Goal: Task Accomplishment & Management: Manage account settings

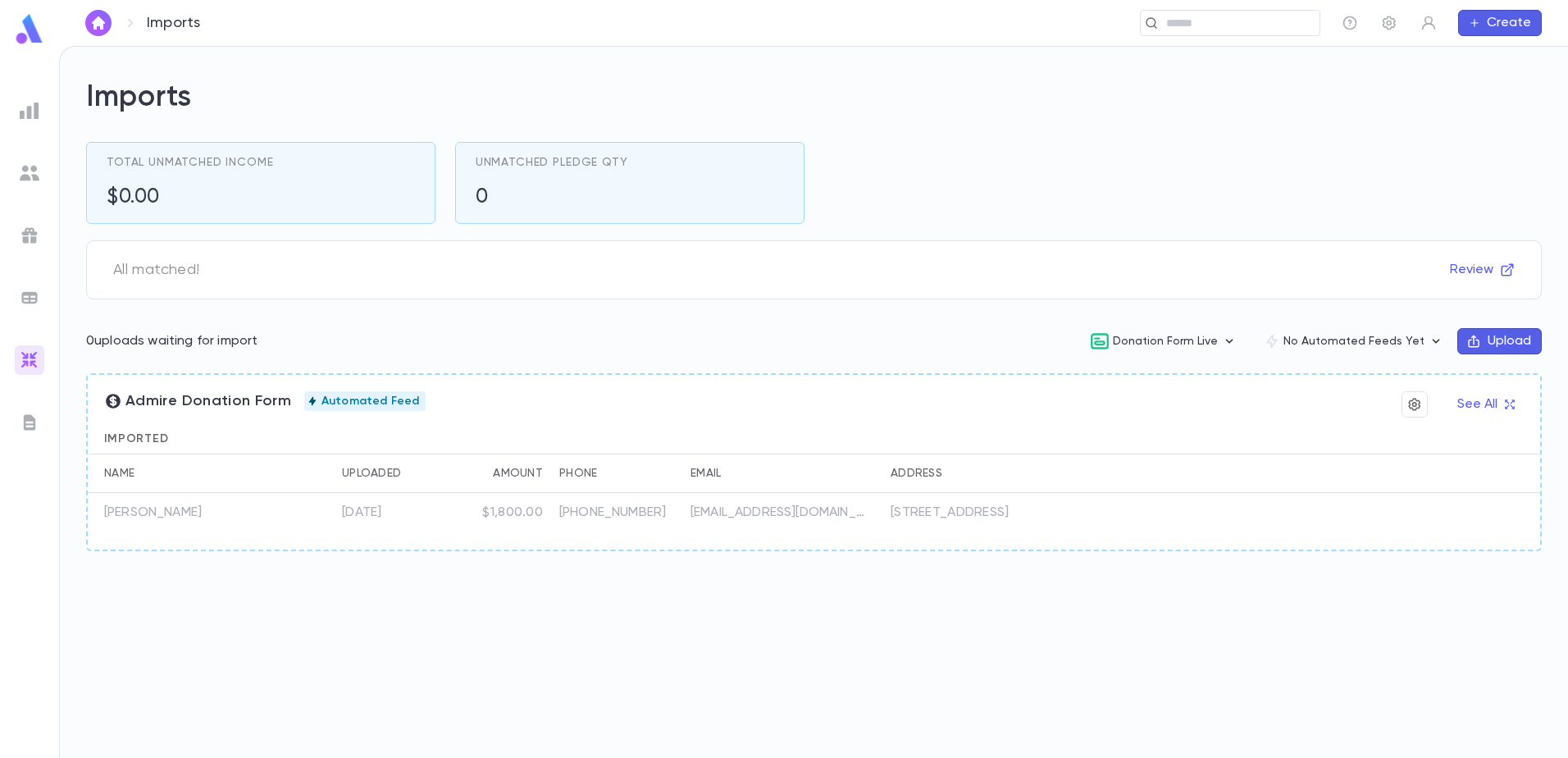
click at [17, 367] on div at bounding box center [29, 360] width 29 height 29
click at [40, 308] on div at bounding box center [29, 297] width 29 height 29
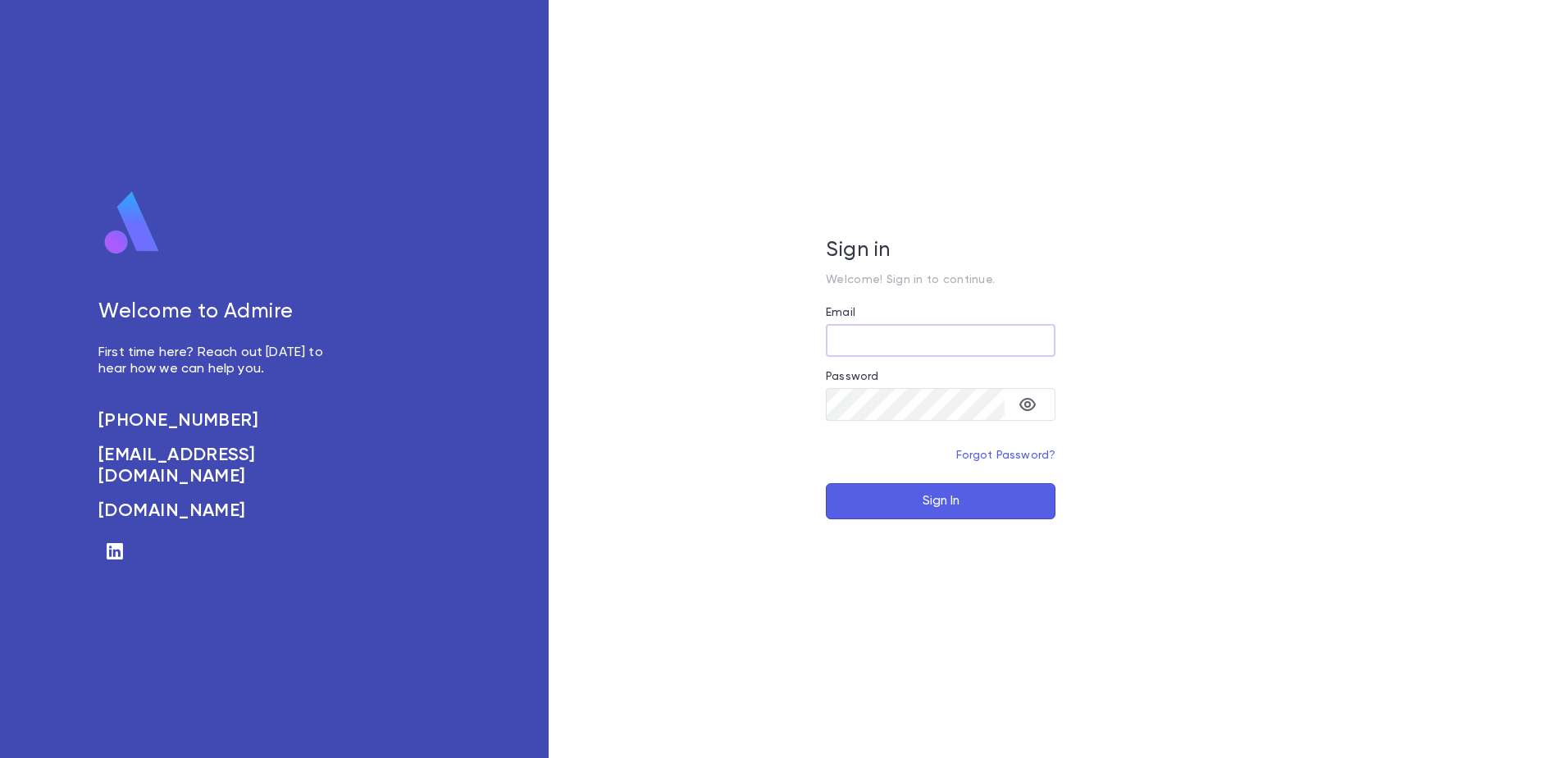
type input "**********"
click at [931, 493] on button "Sign In" at bounding box center [940, 502] width 230 height 36
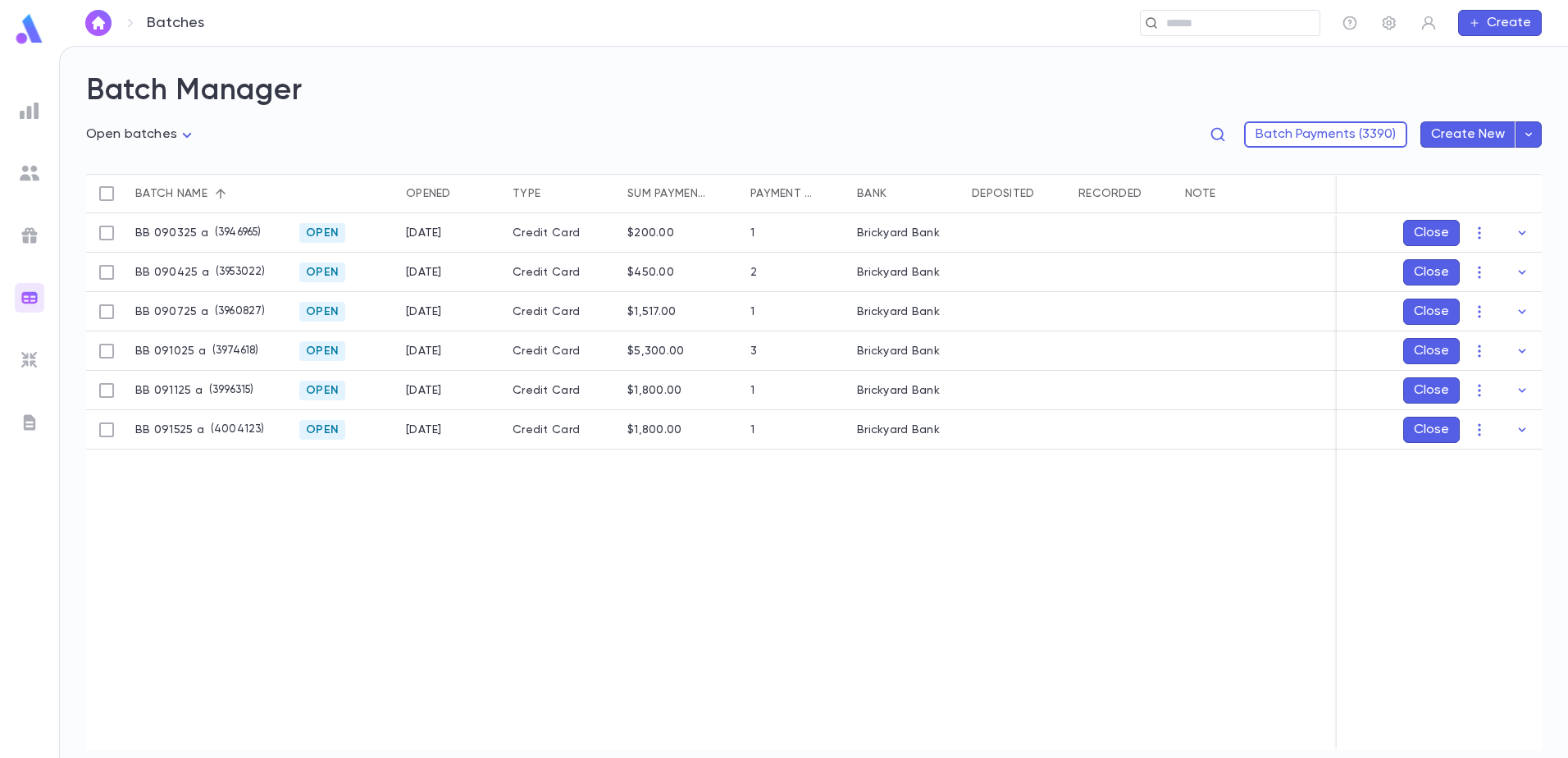
drag, startPoint x: 32, startPoint y: 170, endPoint x: 145, endPoint y: 469, distance: 319.6
click at [145, 469] on div "BB 090325 a ( 3946965 ) Open [DATE] Credit Card $200.00 1 Brickyard Bank BB 090…" at bounding box center [815, 481] width 1459 height 537
click at [182, 135] on body "Batches ​ Create Batch Manager Open batches **** Batch Payments (3390) Create N…" at bounding box center [784, 402] width 1568 height 713
click at [348, 144] on div at bounding box center [784, 379] width 1568 height 758
click at [1477, 237] on icon "button" at bounding box center [1478, 233] width 16 height 16
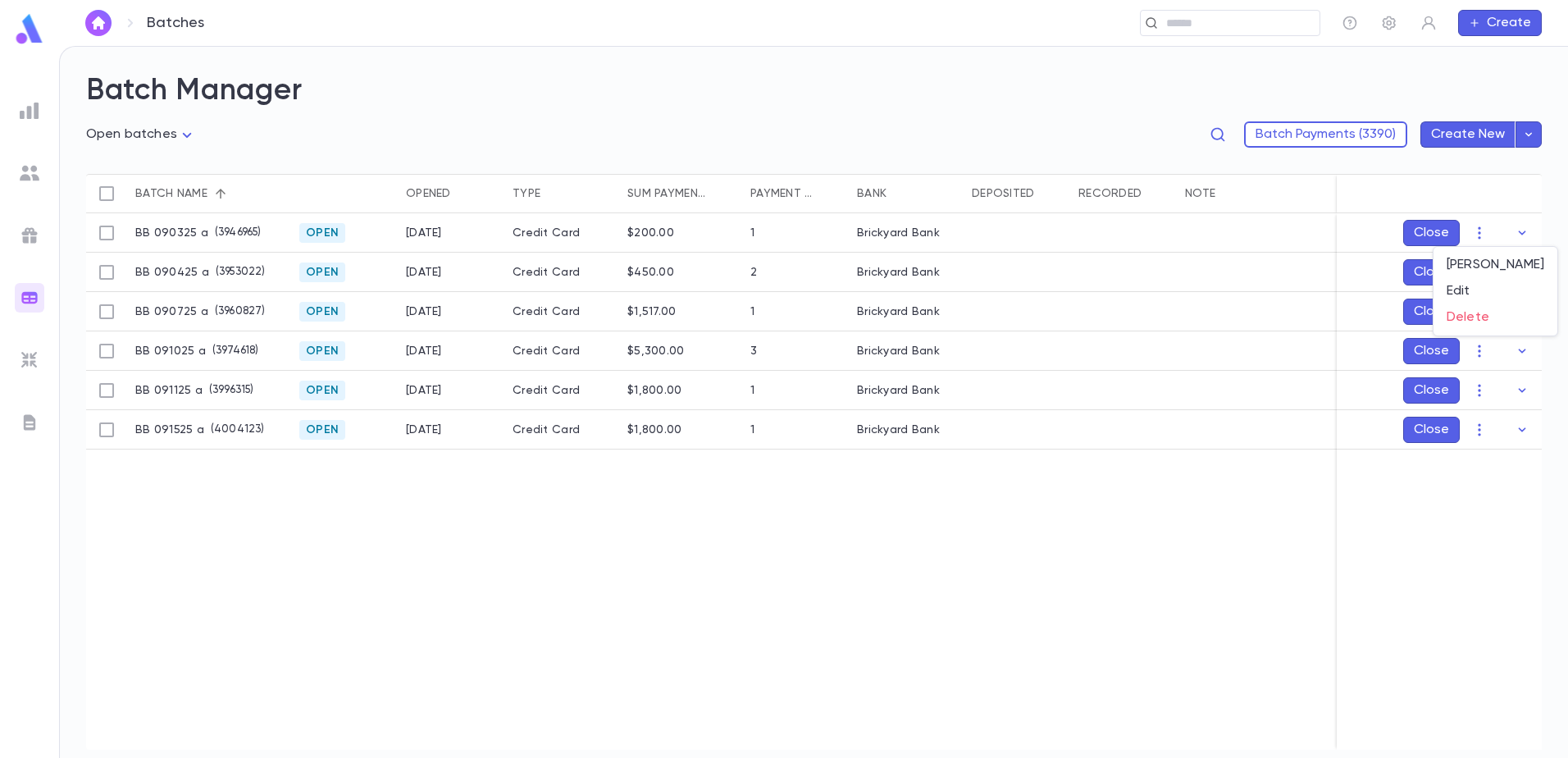
click at [1194, 557] on div at bounding box center [784, 379] width 1568 height 758
click at [1526, 225] on icon "button" at bounding box center [1522, 233] width 16 height 16
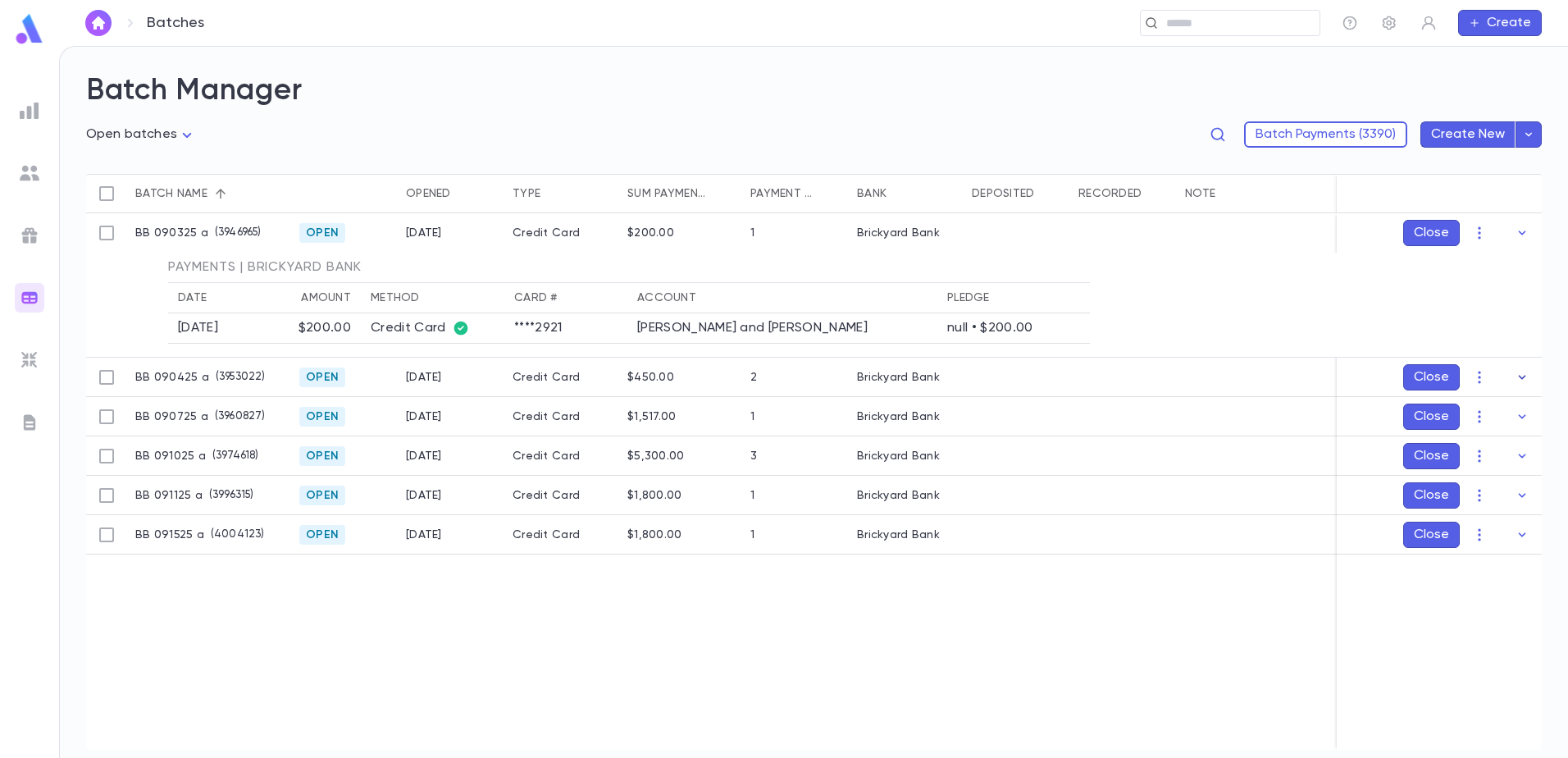
click at [1517, 379] on icon "button" at bounding box center [1522, 377] width 16 height 16
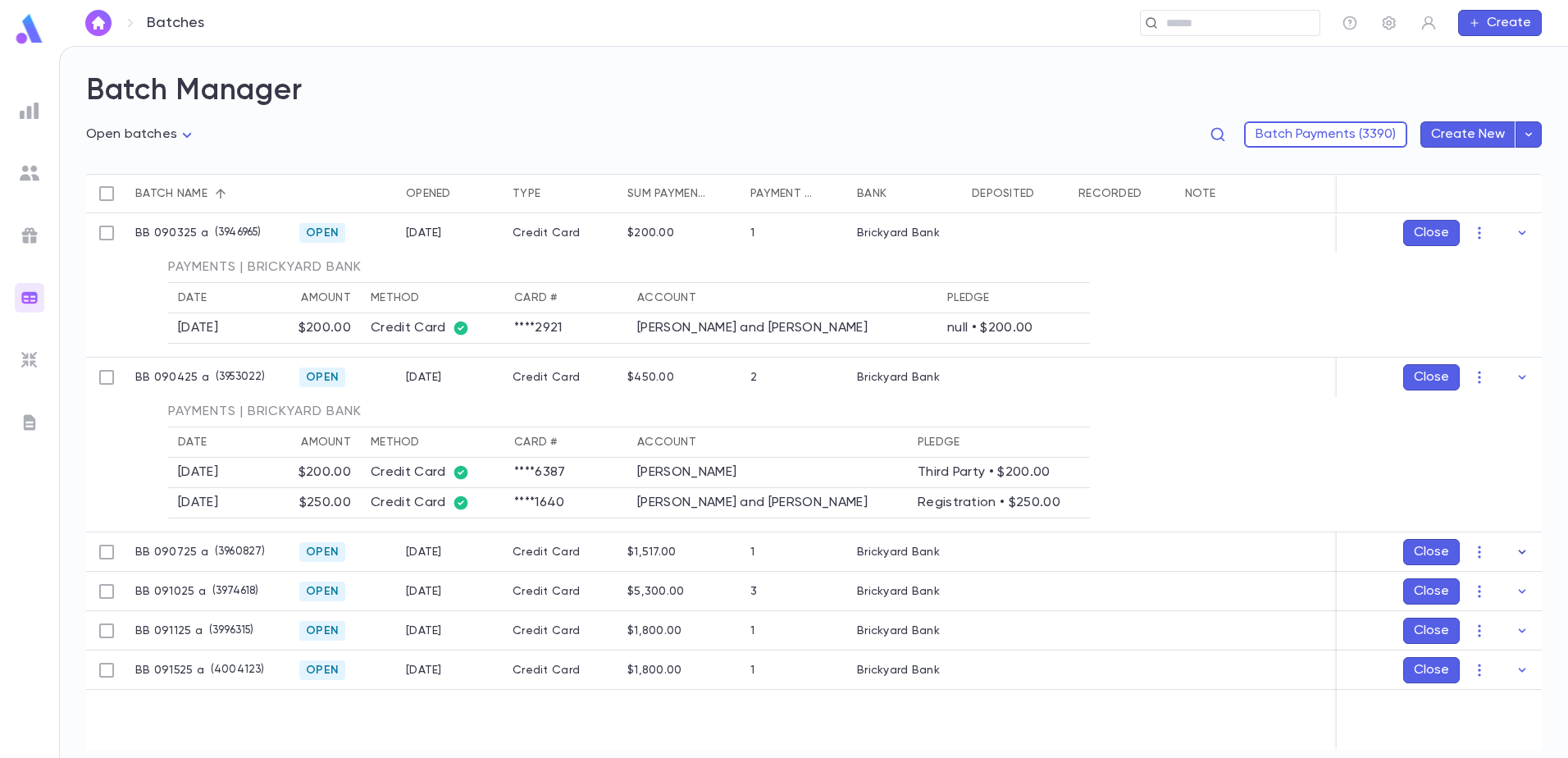
click at [1513, 551] on button "button" at bounding box center [1522, 553] width 26 height 26
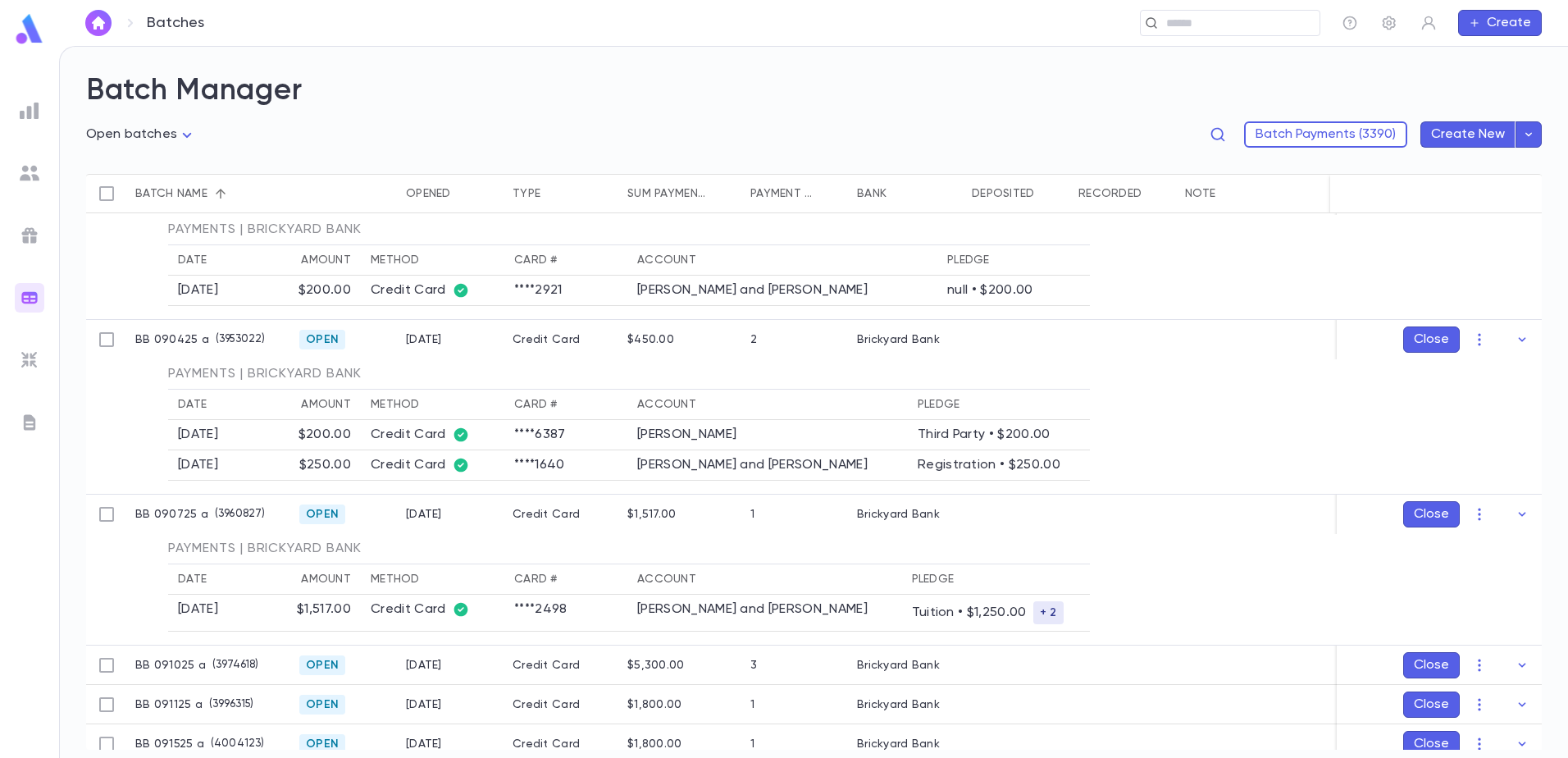
scroll to position [59, 0]
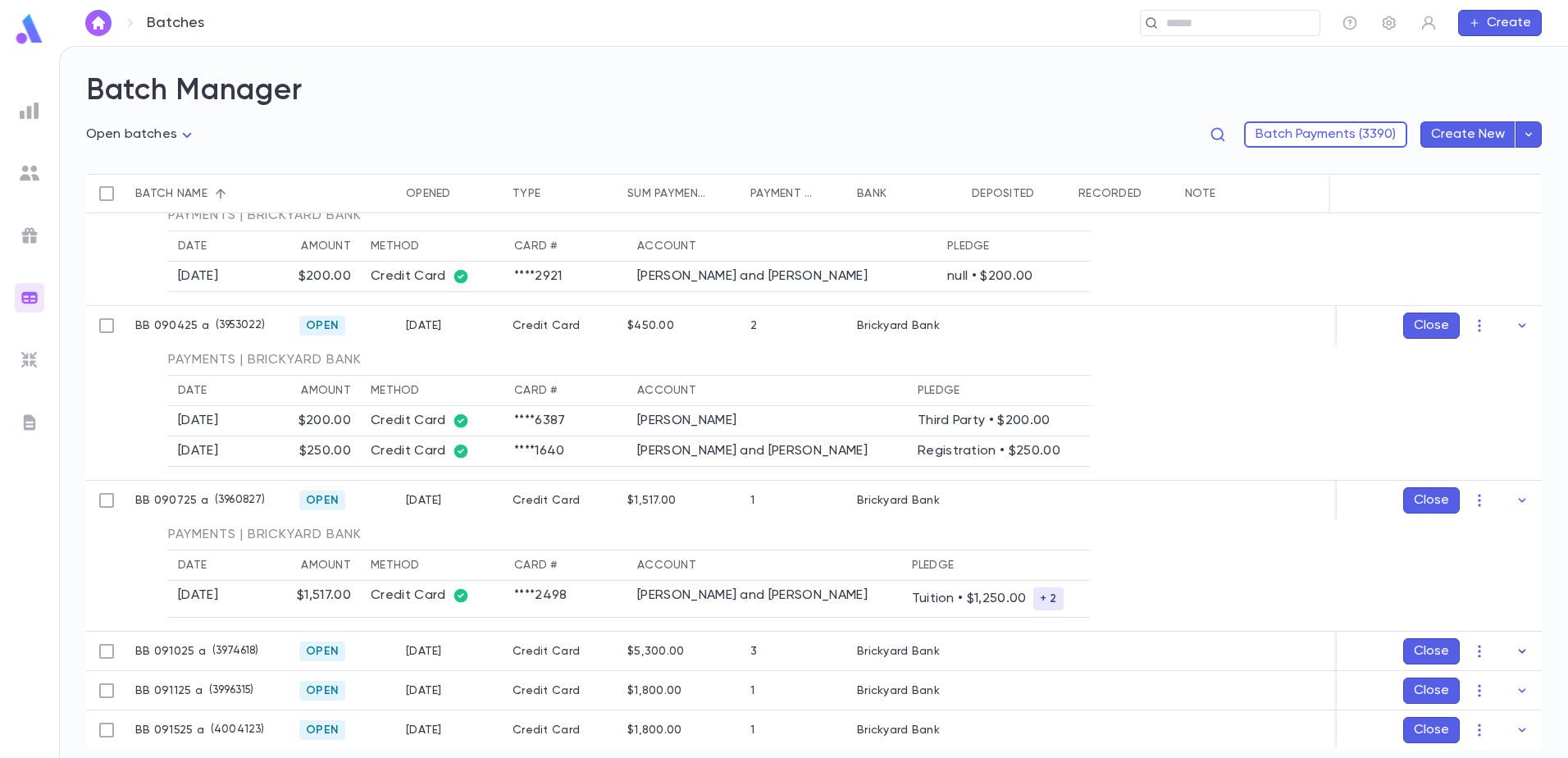
click at [1519, 649] on icon "button" at bounding box center [1523, 651] width 8 height 4
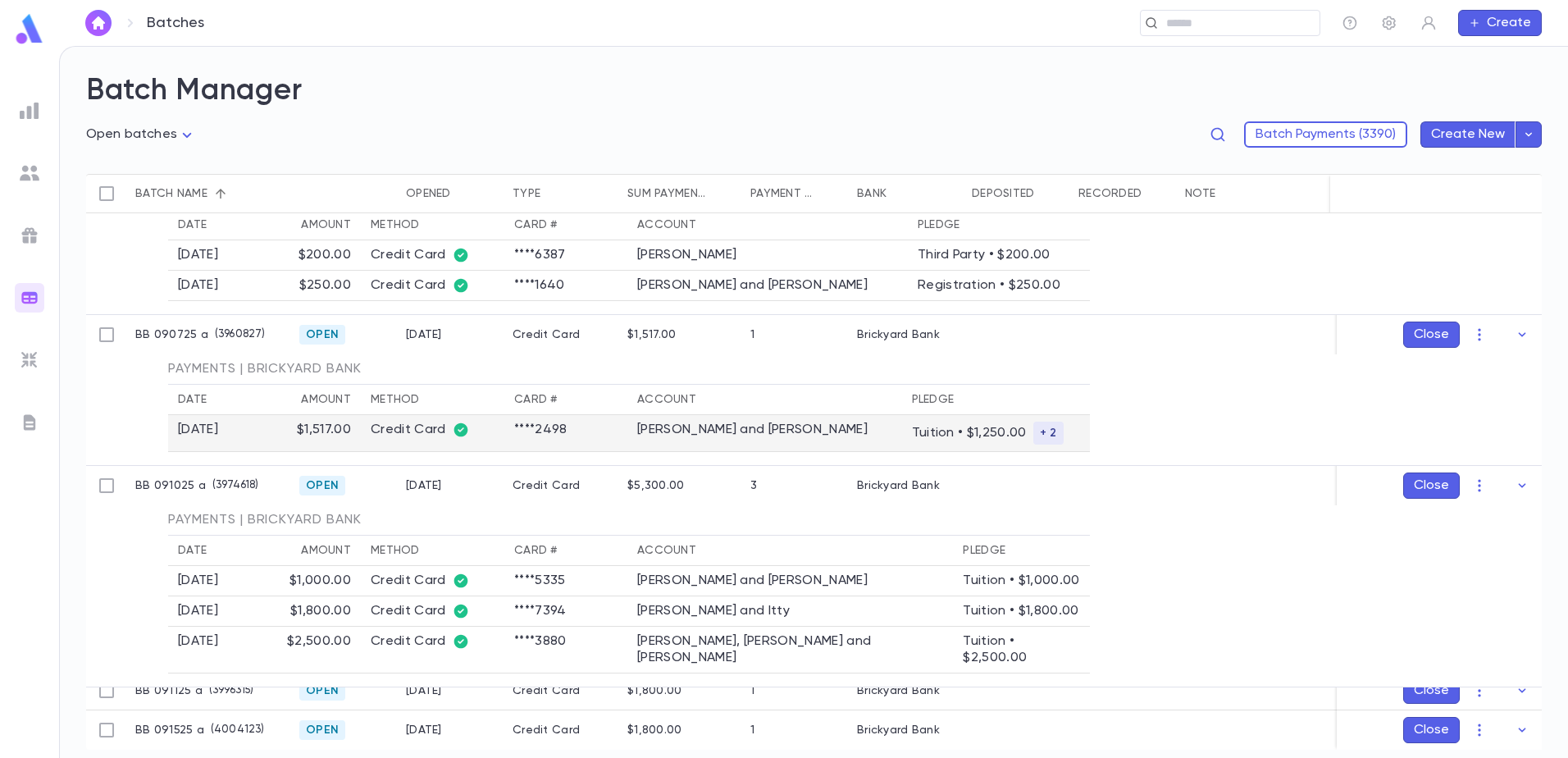
scroll to position [224, 0]
click at [1519, 682] on icon "button" at bounding box center [1522, 690] width 16 height 16
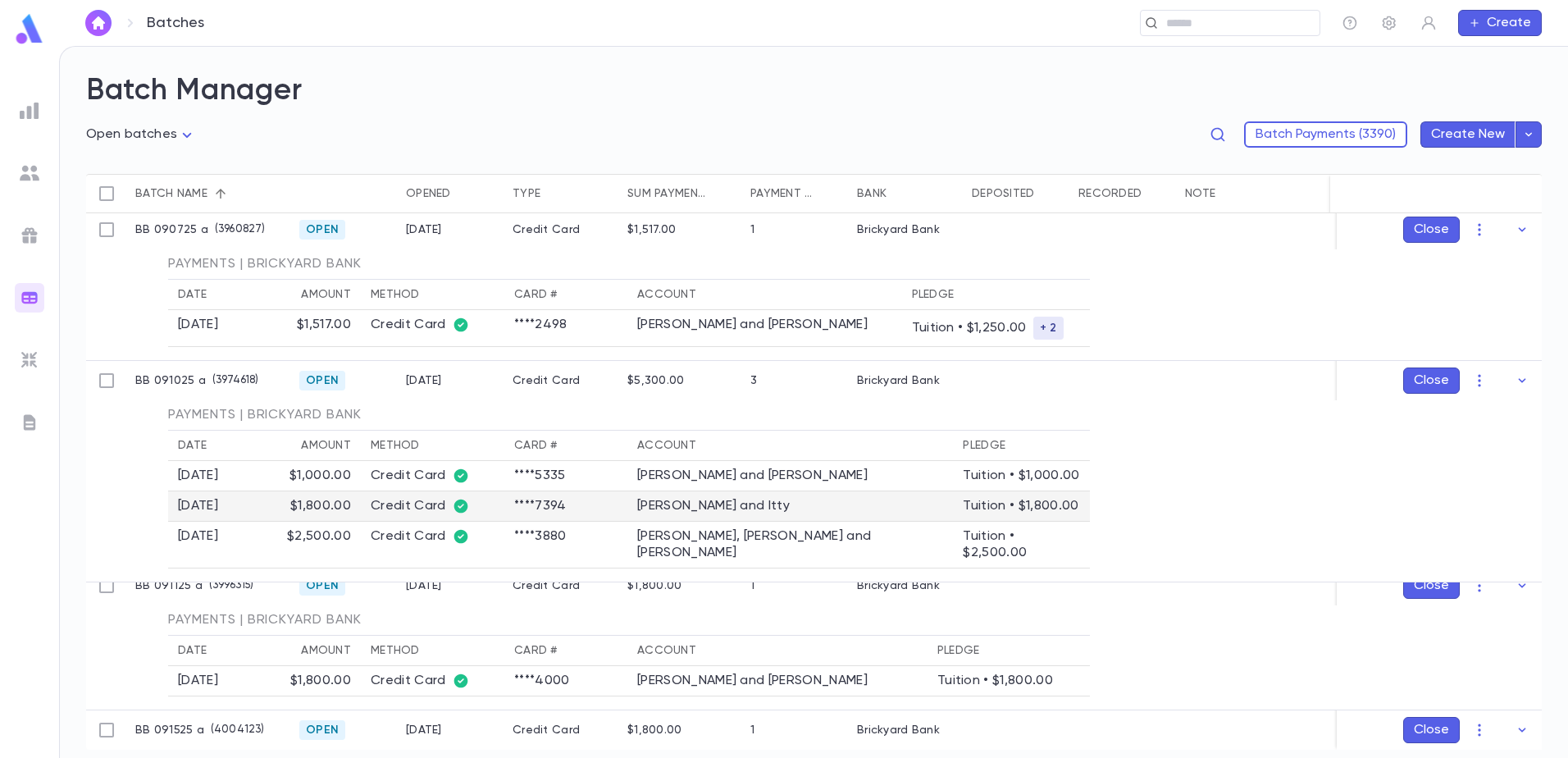
scroll to position [329, 0]
click at [1514, 722] on icon "button" at bounding box center [1522, 730] width 16 height 16
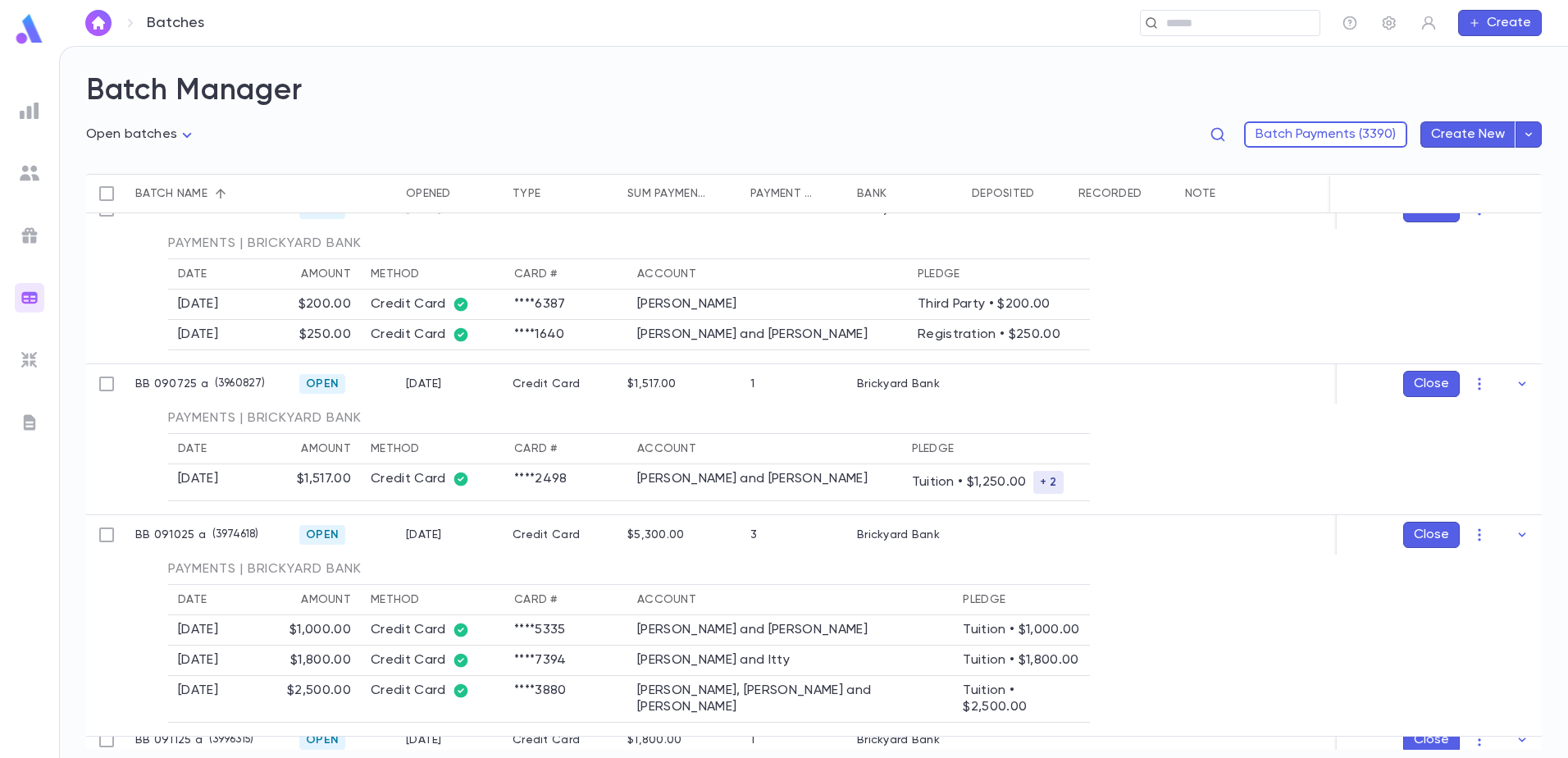
scroll to position [0, 0]
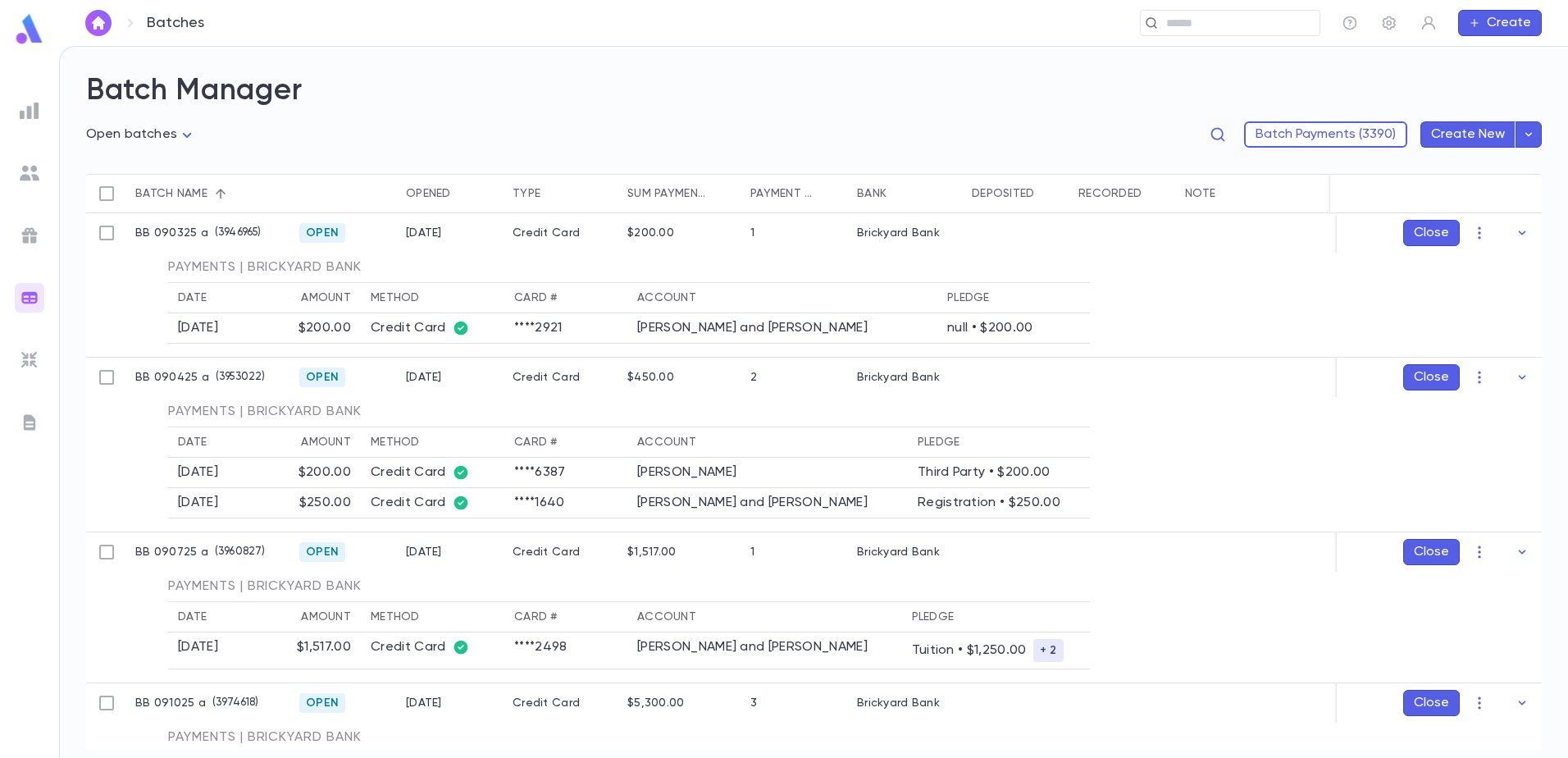
click at [227, 199] on icon "Sort" at bounding box center [220, 194] width 15 height 15
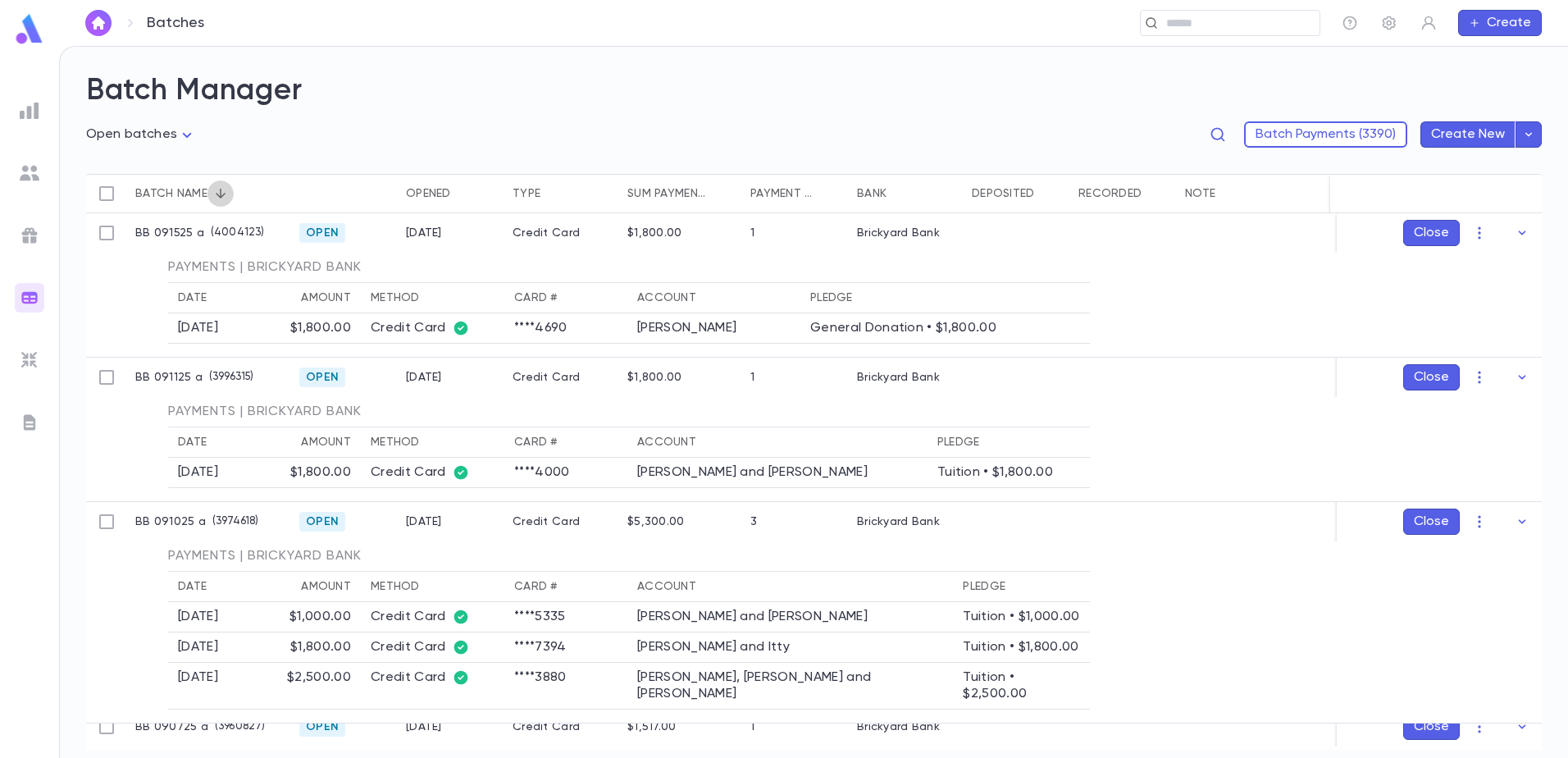
click at [227, 199] on icon "Sort" at bounding box center [220, 194] width 15 height 15
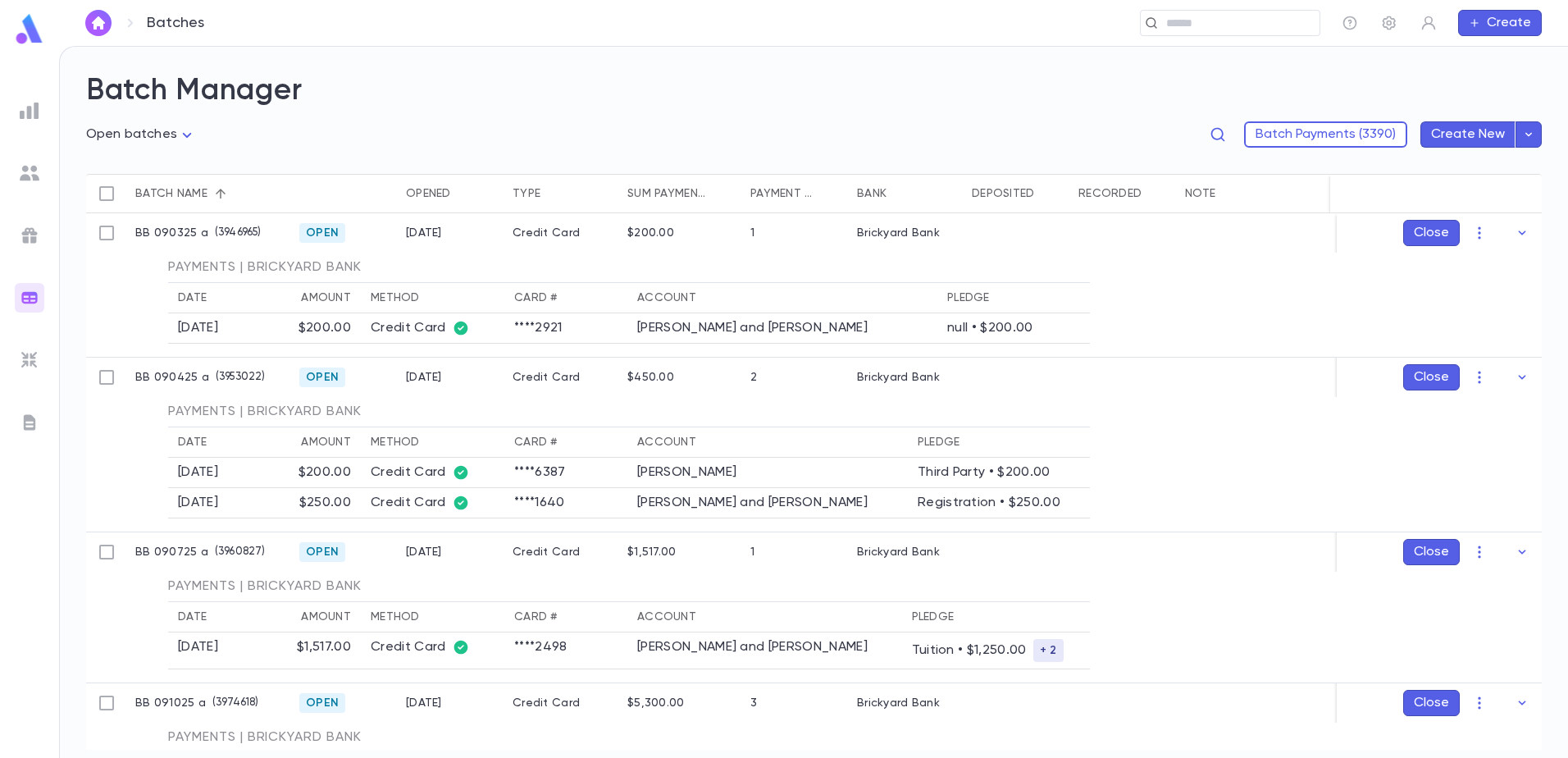
click at [22, 356] on img at bounding box center [29, 360] width 20 height 20
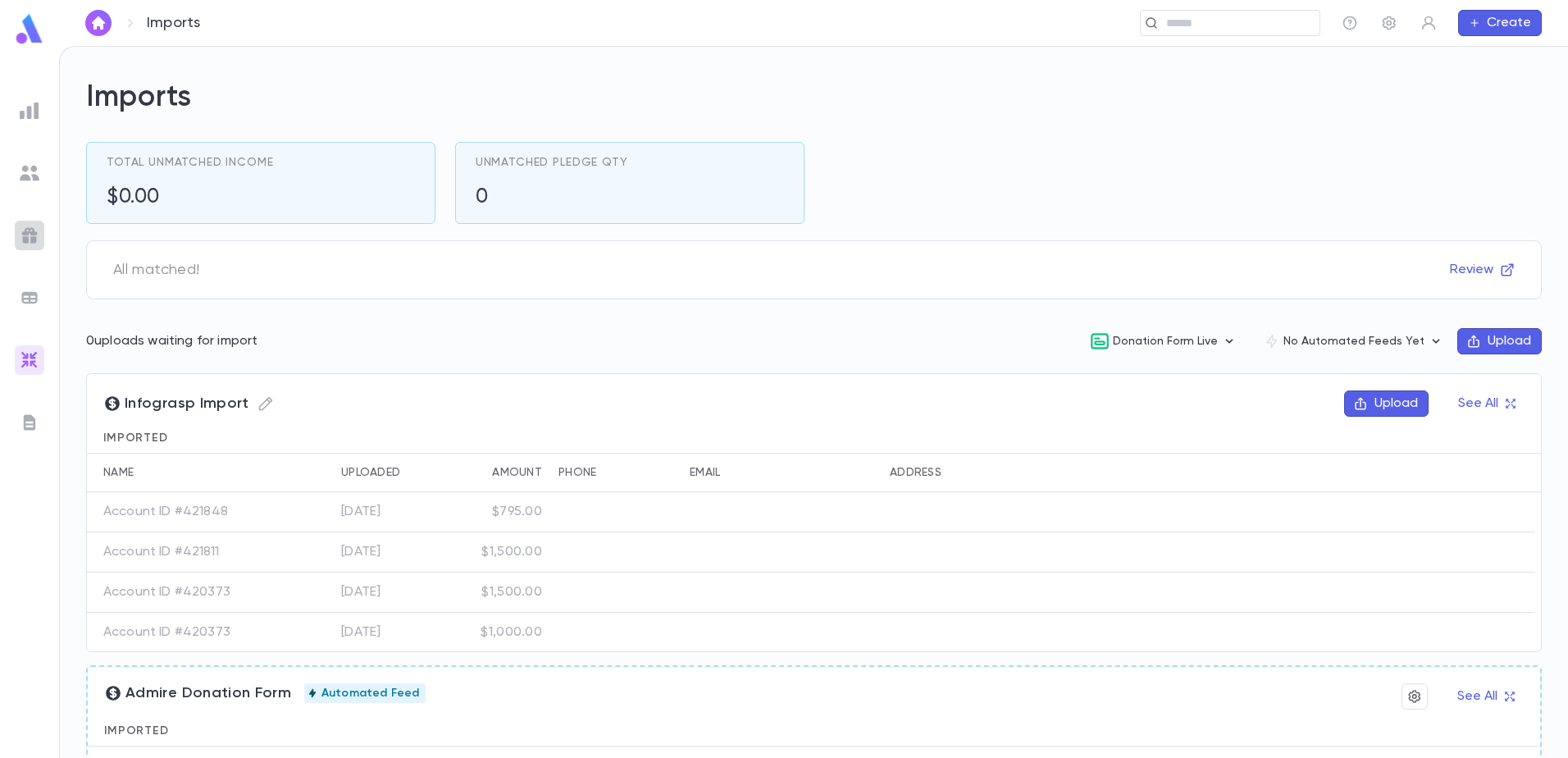
click at [36, 237] on img at bounding box center [29, 235] width 20 height 20
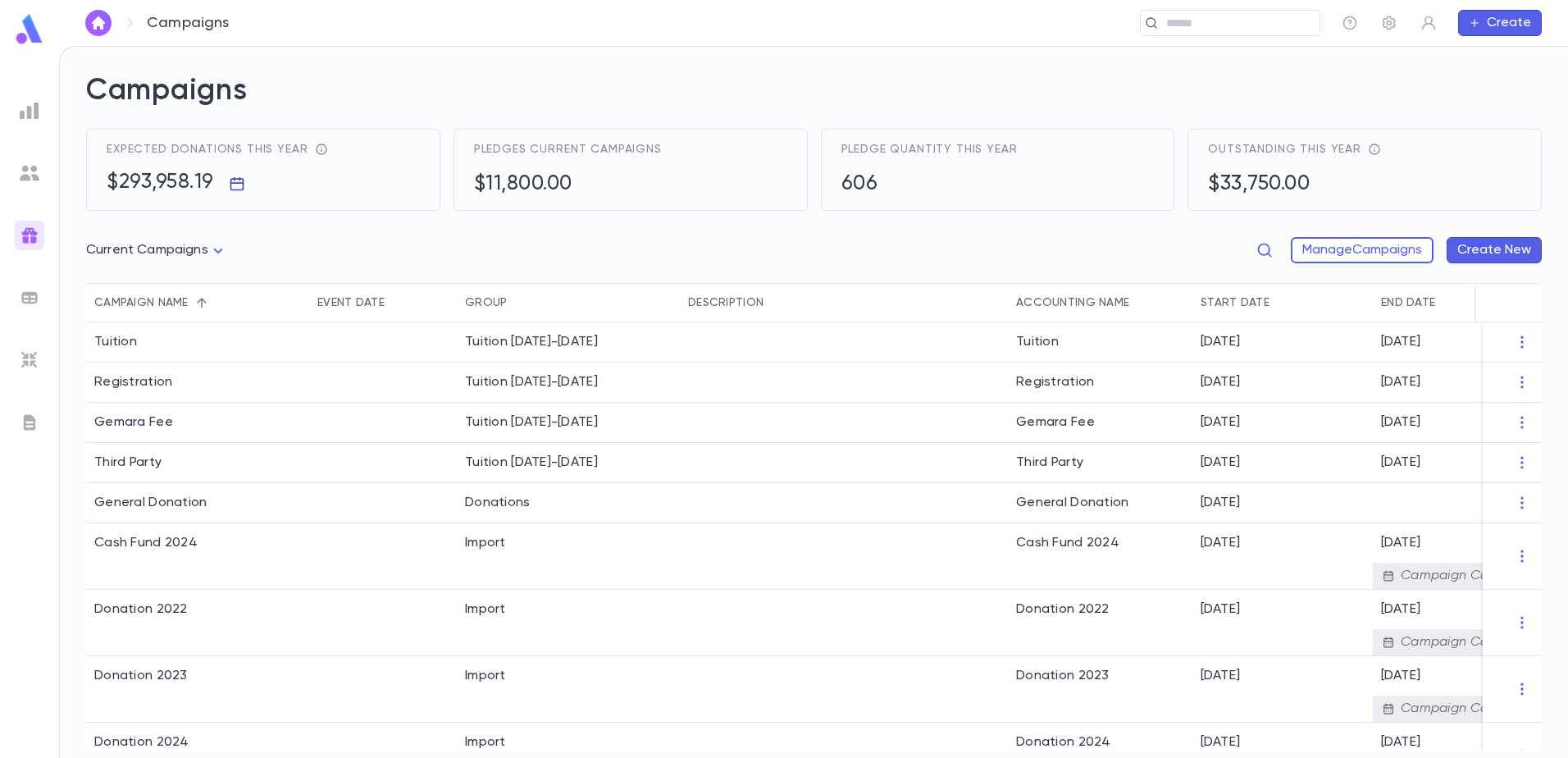
click at [235, 182] on icon "button" at bounding box center [236, 184] width 16 height 16
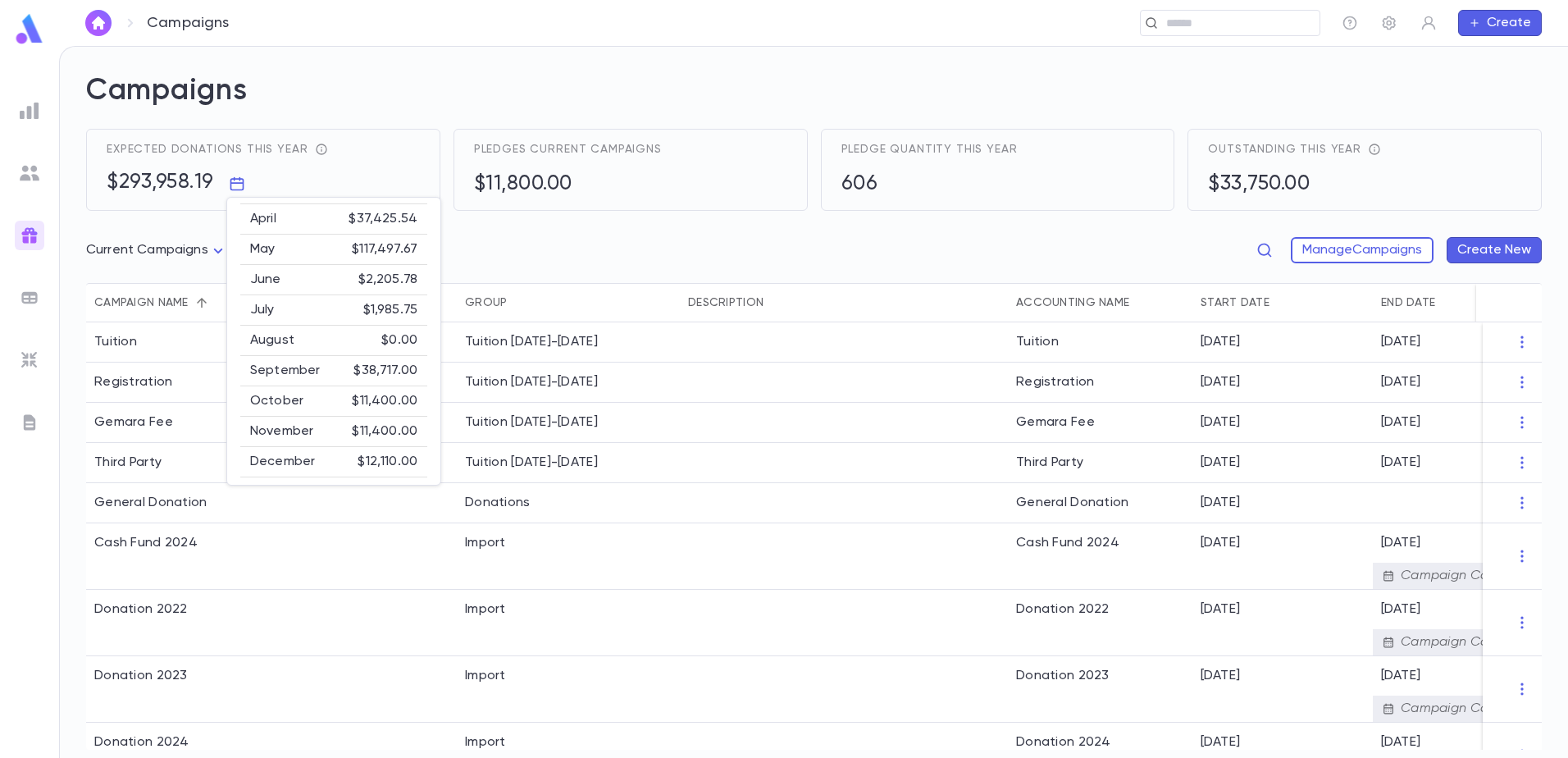
scroll to position [132, 0]
click at [359, 145] on div at bounding box center [784, 379] width 1568 height 758
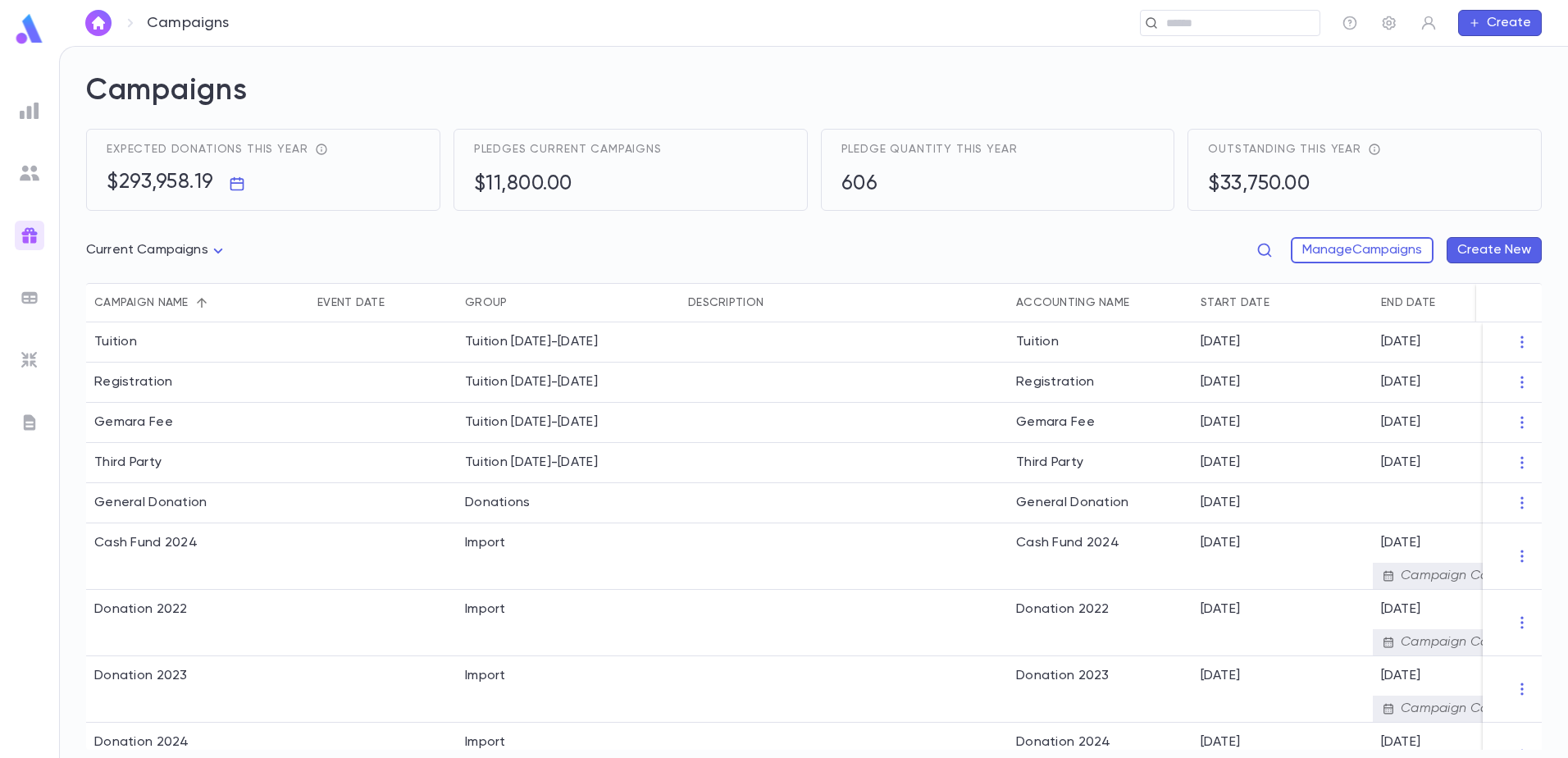
click at [228, 249] on div "Current Campaigns **** Manage Campaigns Create New" at bounding box center [813, 254] width 1455 height 59
click at [225, 249] on body "Campaigns ​ Create Campaigns Expected donations this year $293,958.19 Pledges c…" at bounding box center [784, 402] width 1568 height 713
click at [287, 253] on div at bounding box center [784, 379] width 1568 height 758
click at [24, 167] on img at bounding box center [29, 173] width 20 height 20
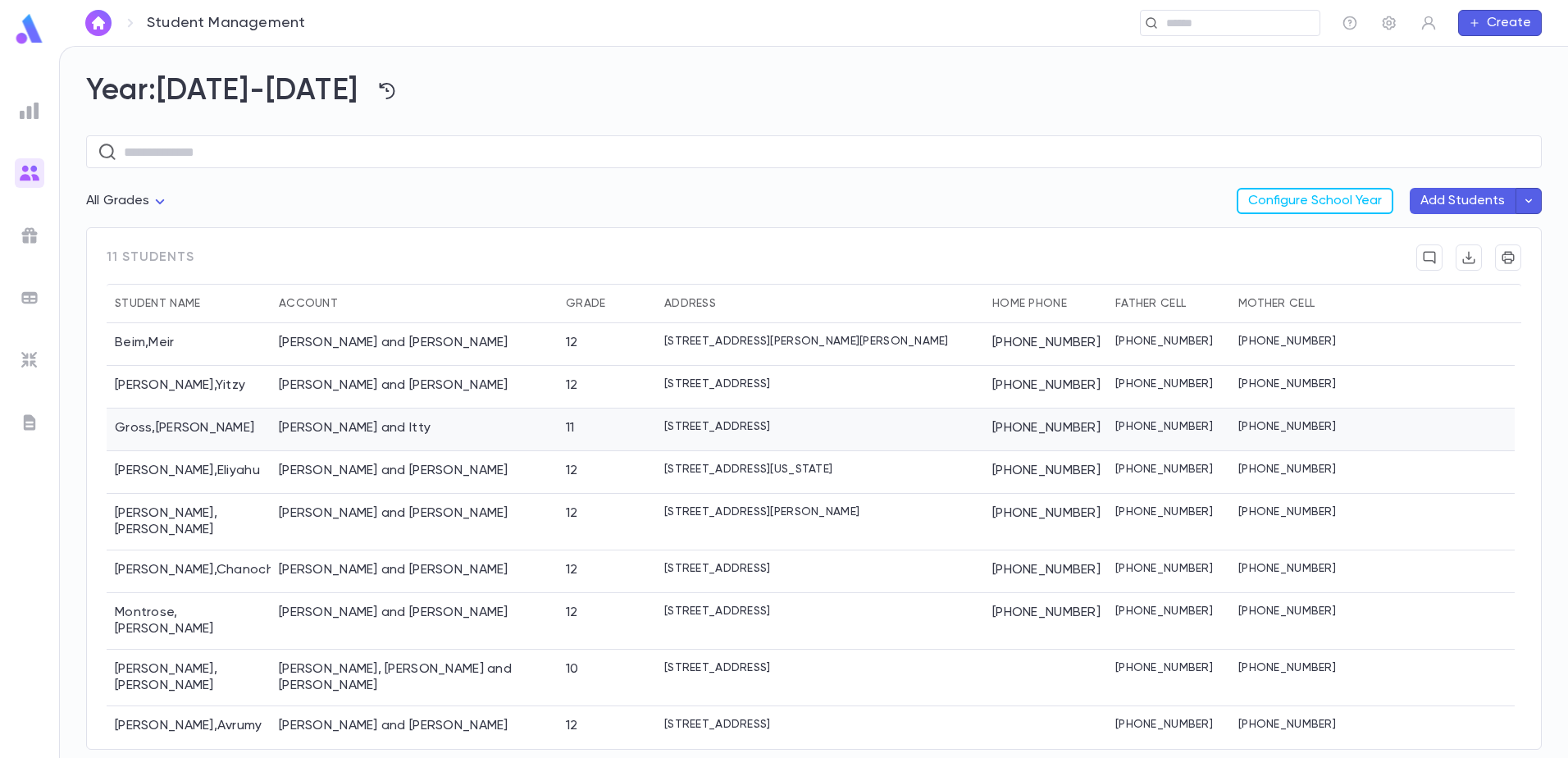
scroll to position [83, 0]
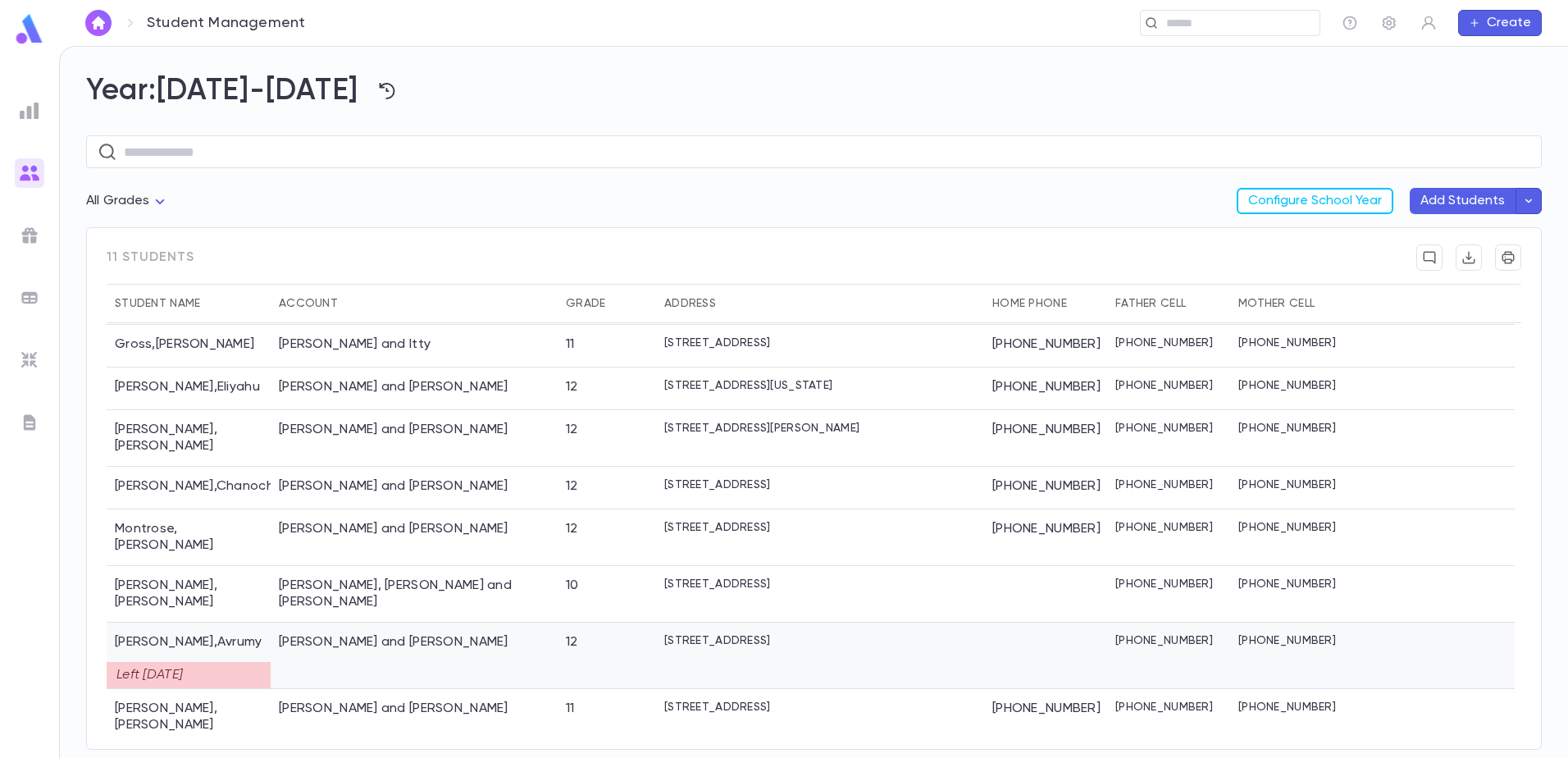
click at [1437, 623] on div at bounding box center [1434, 656] width 162 height 66
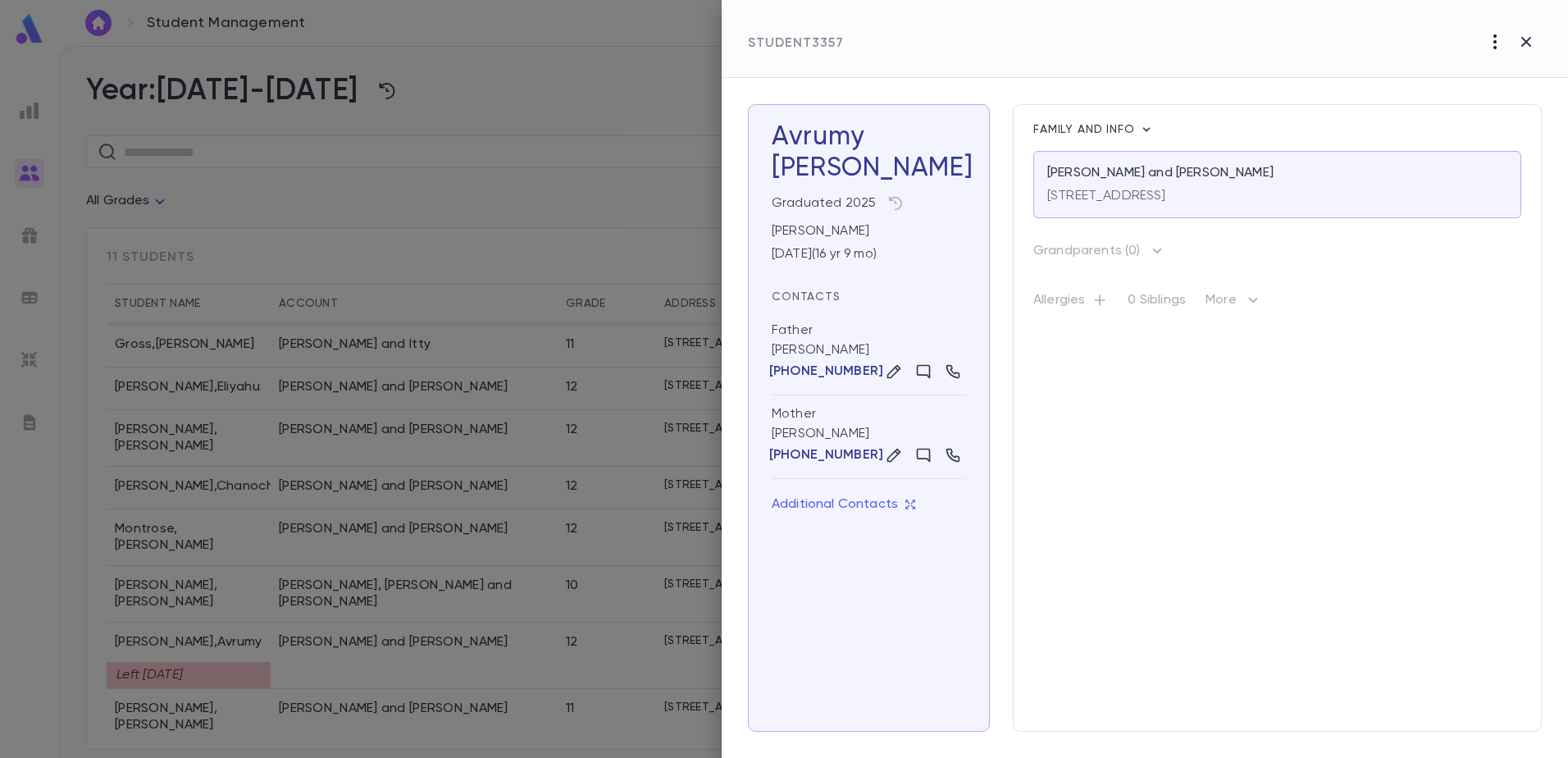
click at [1494, 46] on icon "button" at bounding box center [1494, 42] width 3 height 15
click at [1490, 108] on ul "Re-Register Delete" at bounding box center [1509, 90] width 102 height 62
click at [1301, 470] on div at bounding box center [784, 379] width 1568 height 758
click at [1526, 46] on icon "button" at bounding box center [1525, 42] width 20 height 20
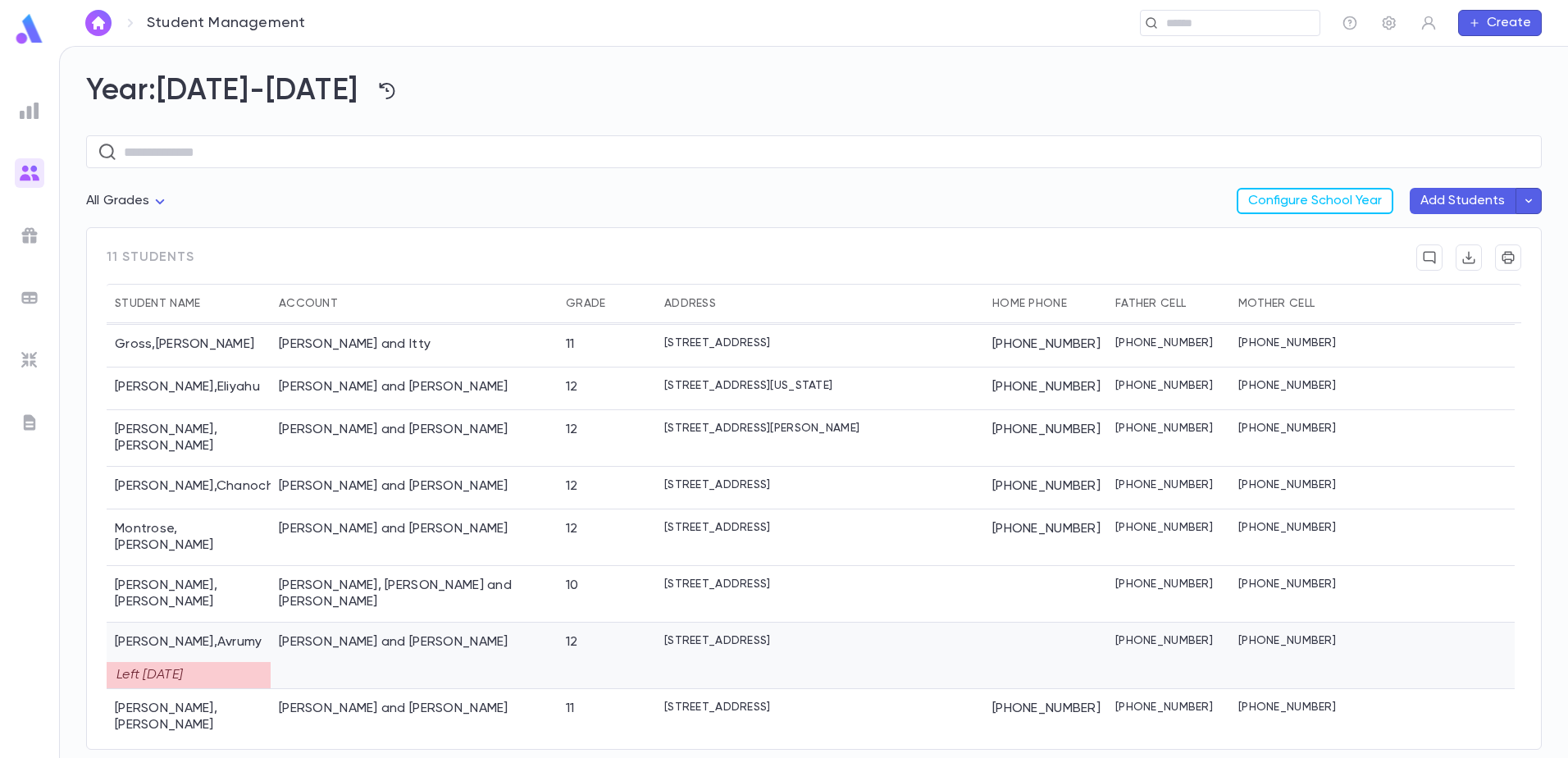
click at [442, 639] on div "[PERSON_NAME] and [PERSON_NAME]" at bounding box center [413, 656] width 287 height 66
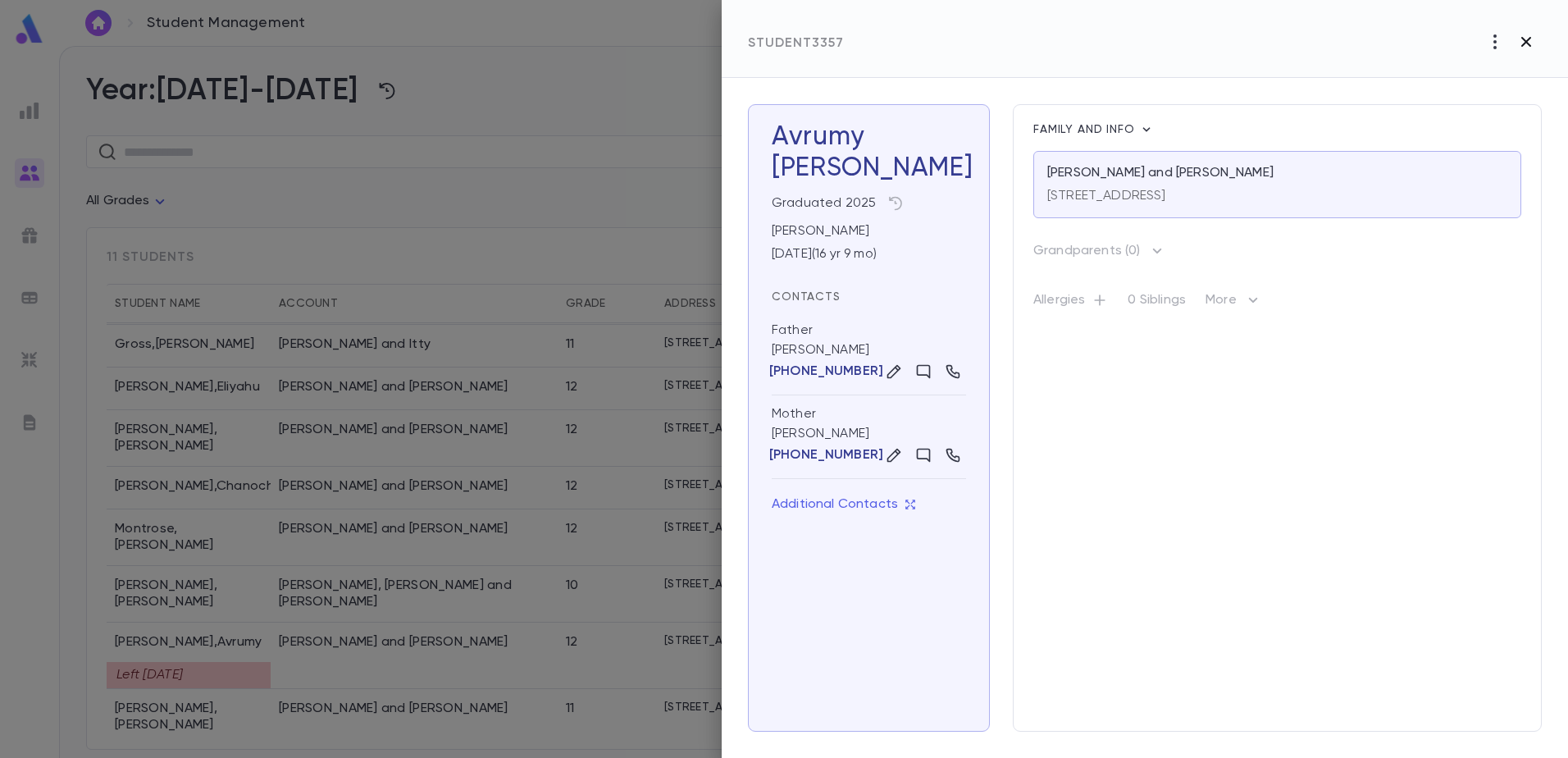
click at [1529, 49] on icon "button" at bounding box center [1525, 42] width 20 height 20
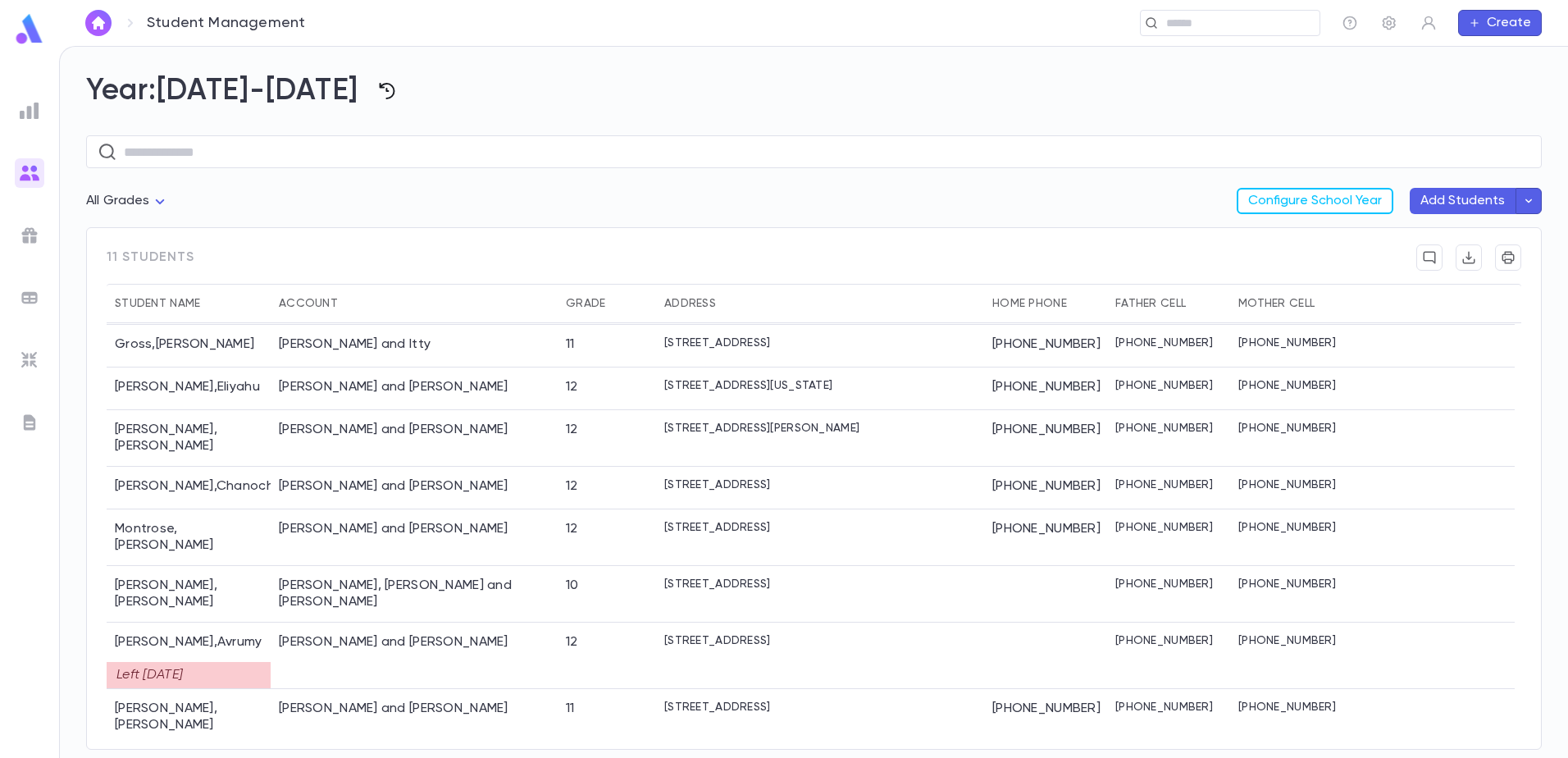
click at [377, 92] on icon "button" at bounding box center [387, 91] width 20 height 20
click at [467, 93] on div at bounding box center [784, 379] width 1568 height 758
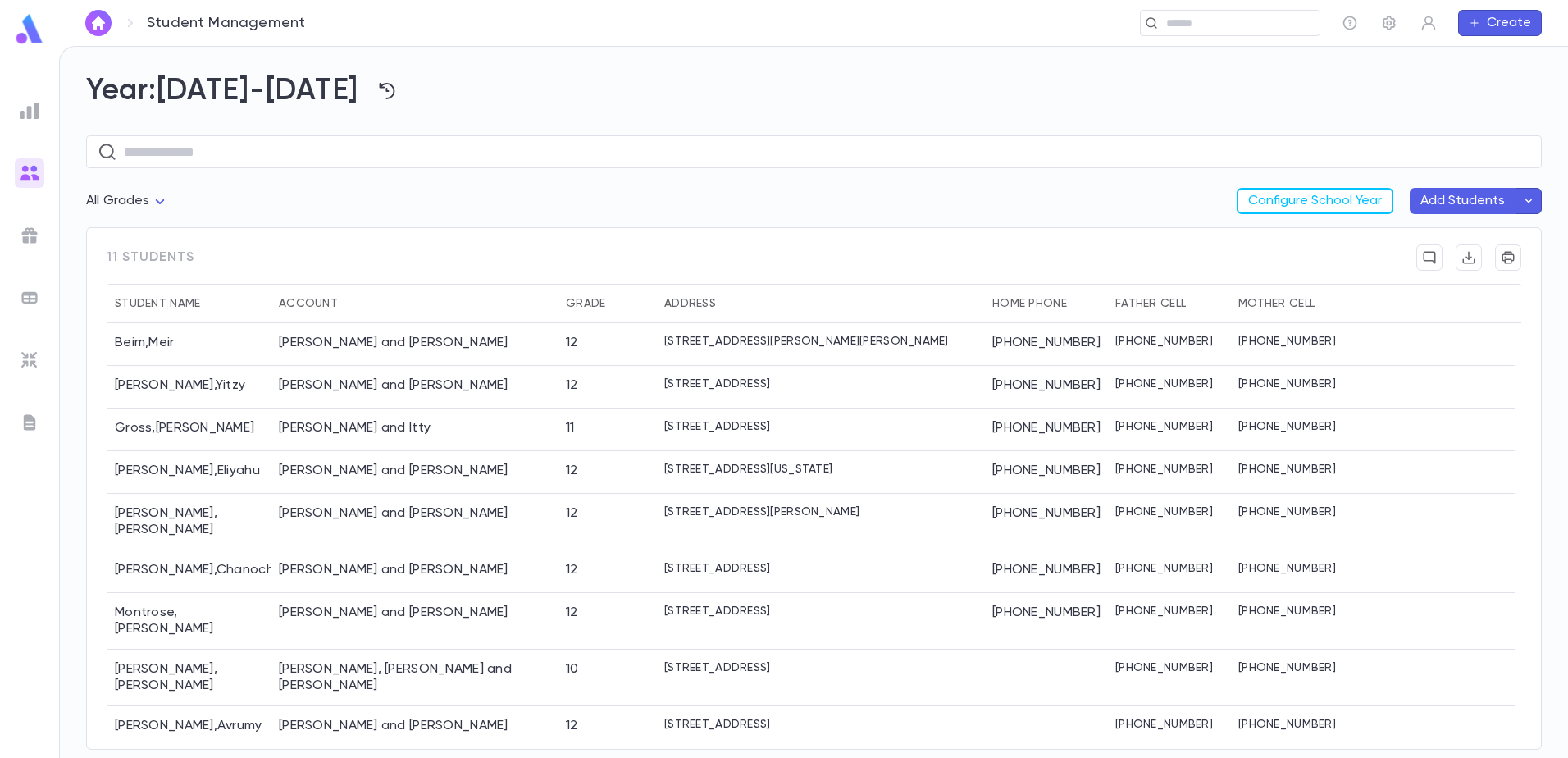
click at [1520, 27] on button "Create" at bounding box center [1500, 23] width 83 height 26
click at [1381, 100] on div at bounding box center [784, 379] width 1568 height 758
click at [1527, 202] on icon "button" at bounding box center [1528, 202] width 7 height 4
click at [1490, 132] on div at bounding box center [784, 379] width 1568 height 758
click at [1467, 199] on button "Add Students" at bounding box center [1462, 202] width 106 height 26
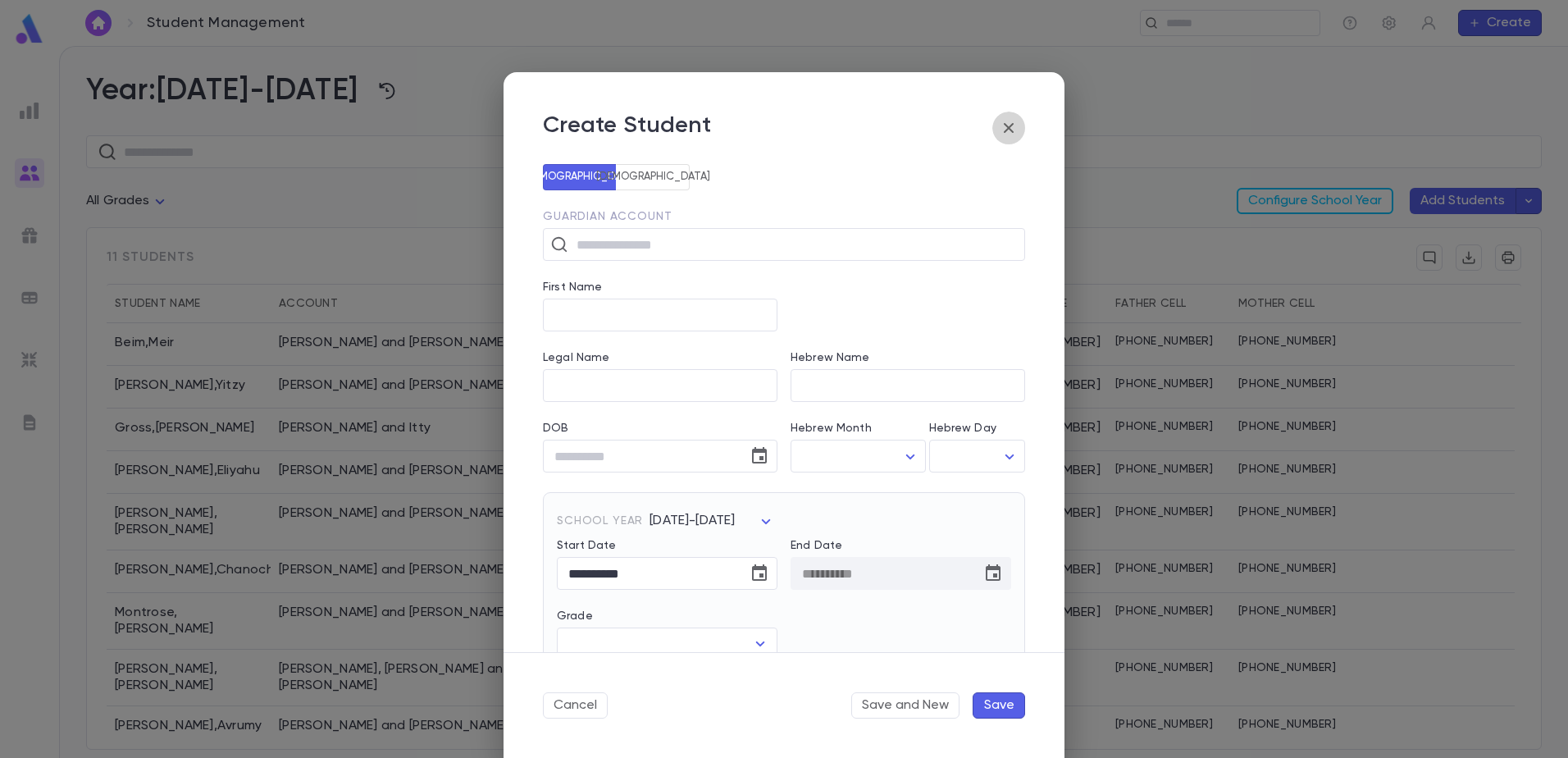
click at [1009, 132] on icon "button" at bounding box center [1008, 128] width 20 height 20
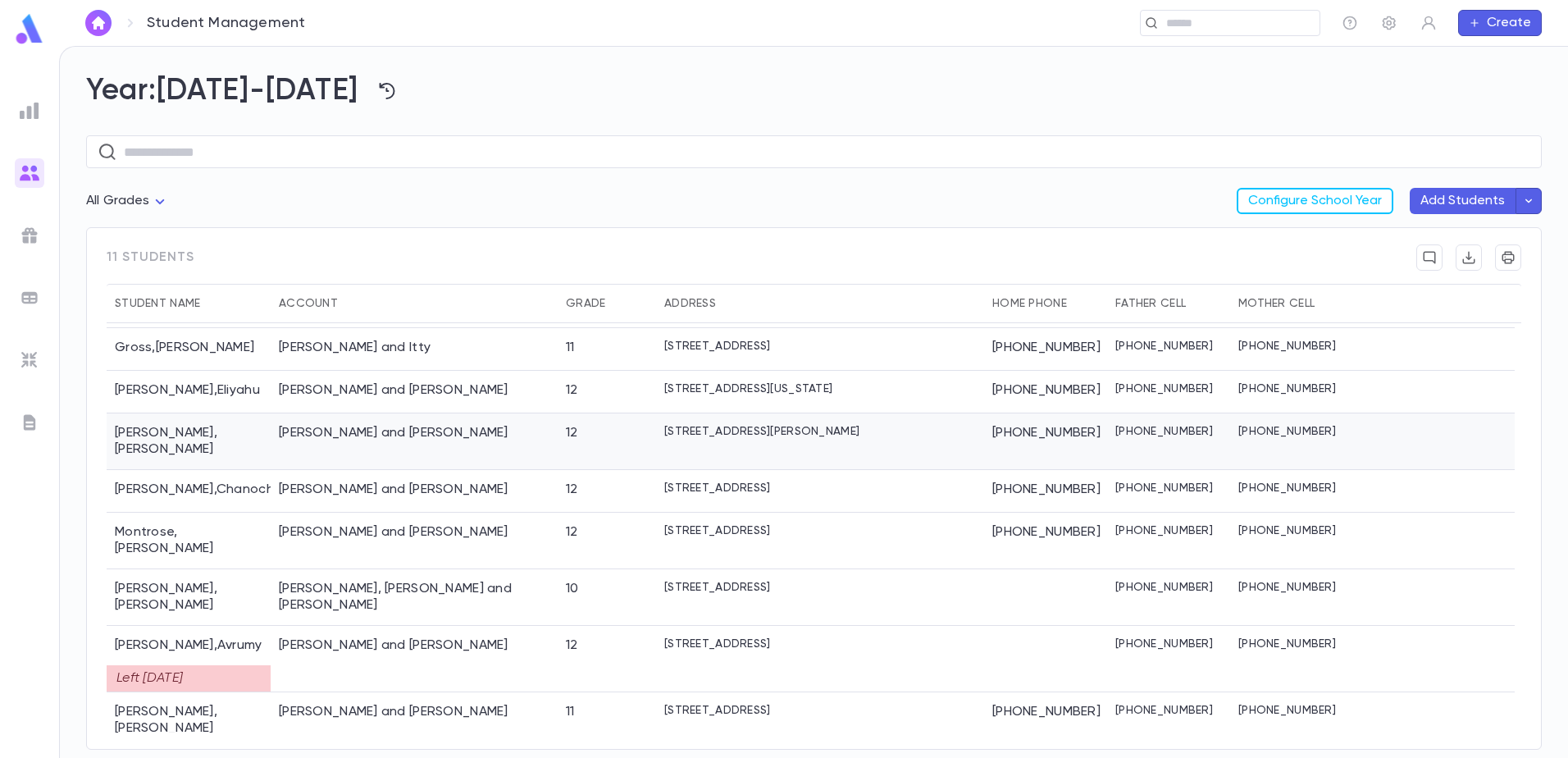
scroll to position [83, 0]
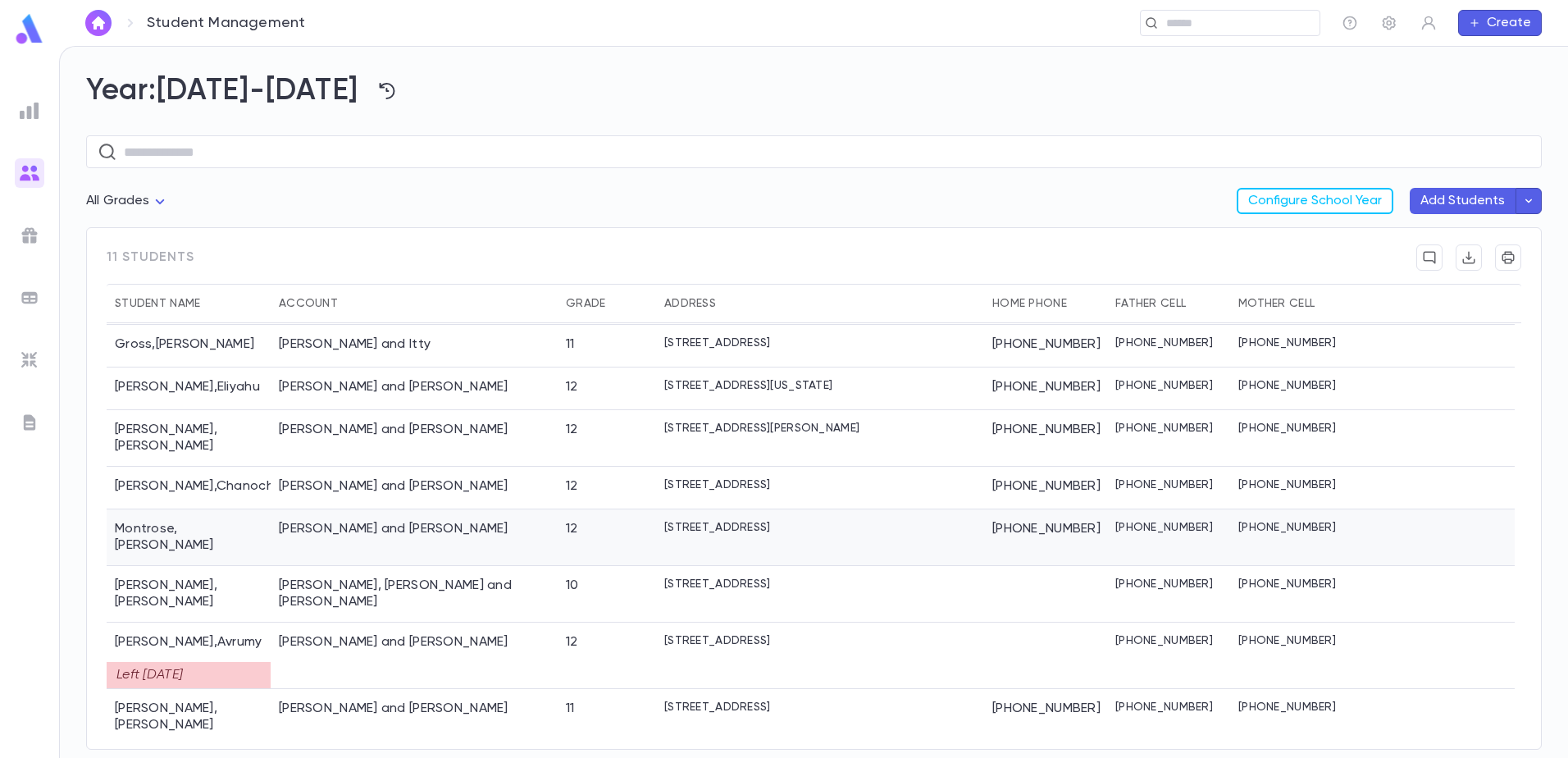
click at [266, 519] on div "[PERSON_NAME]" at bounding box center [188, 538] width 164 height 57
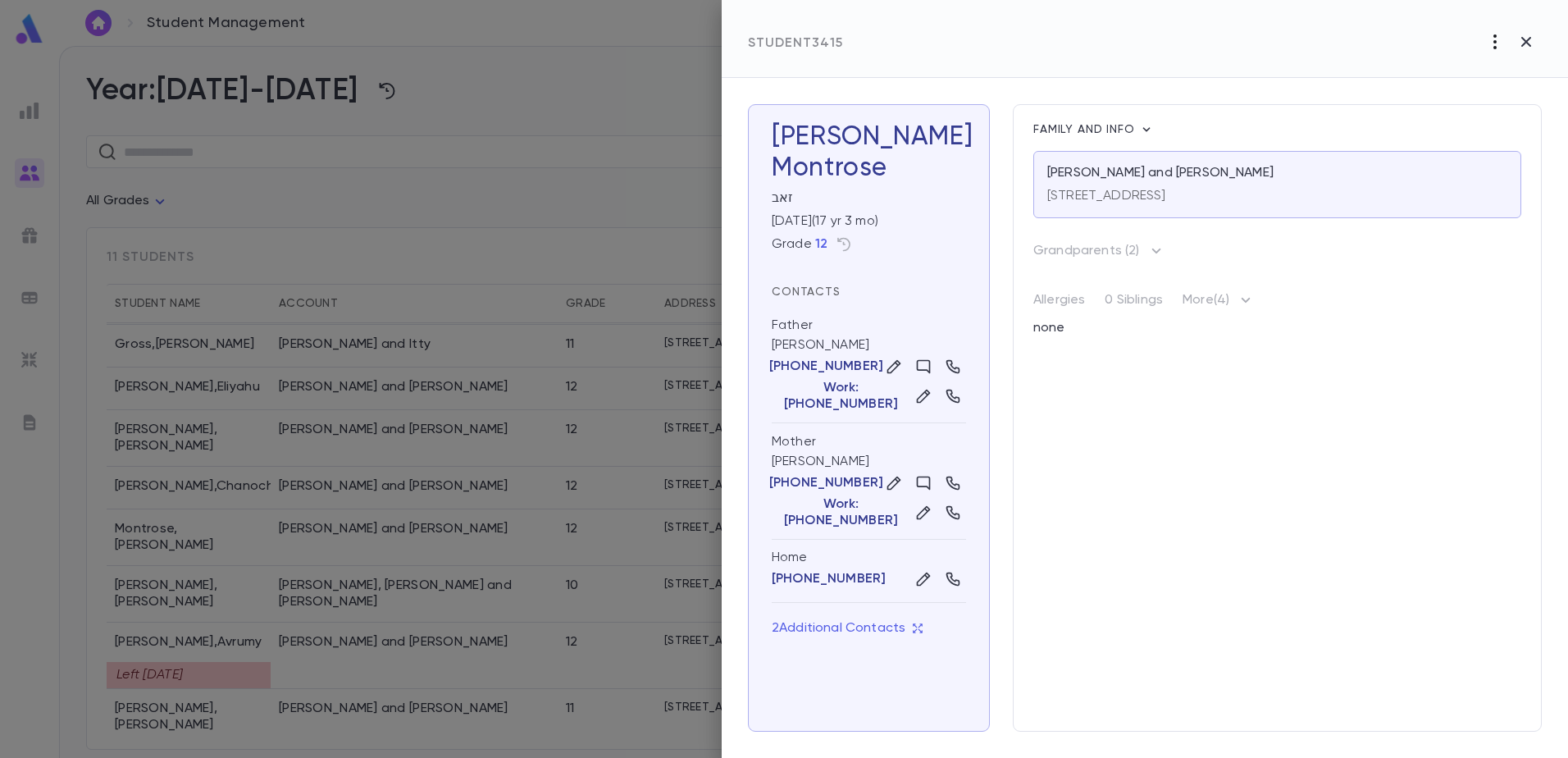
click at [1502, 42] on icon "button" at bounding box center [1494, 42] width 20 height 20
click at [1448, 68] on li "[PERSON_NAME]" at bounding box center [1473, 77] width 166 height 26
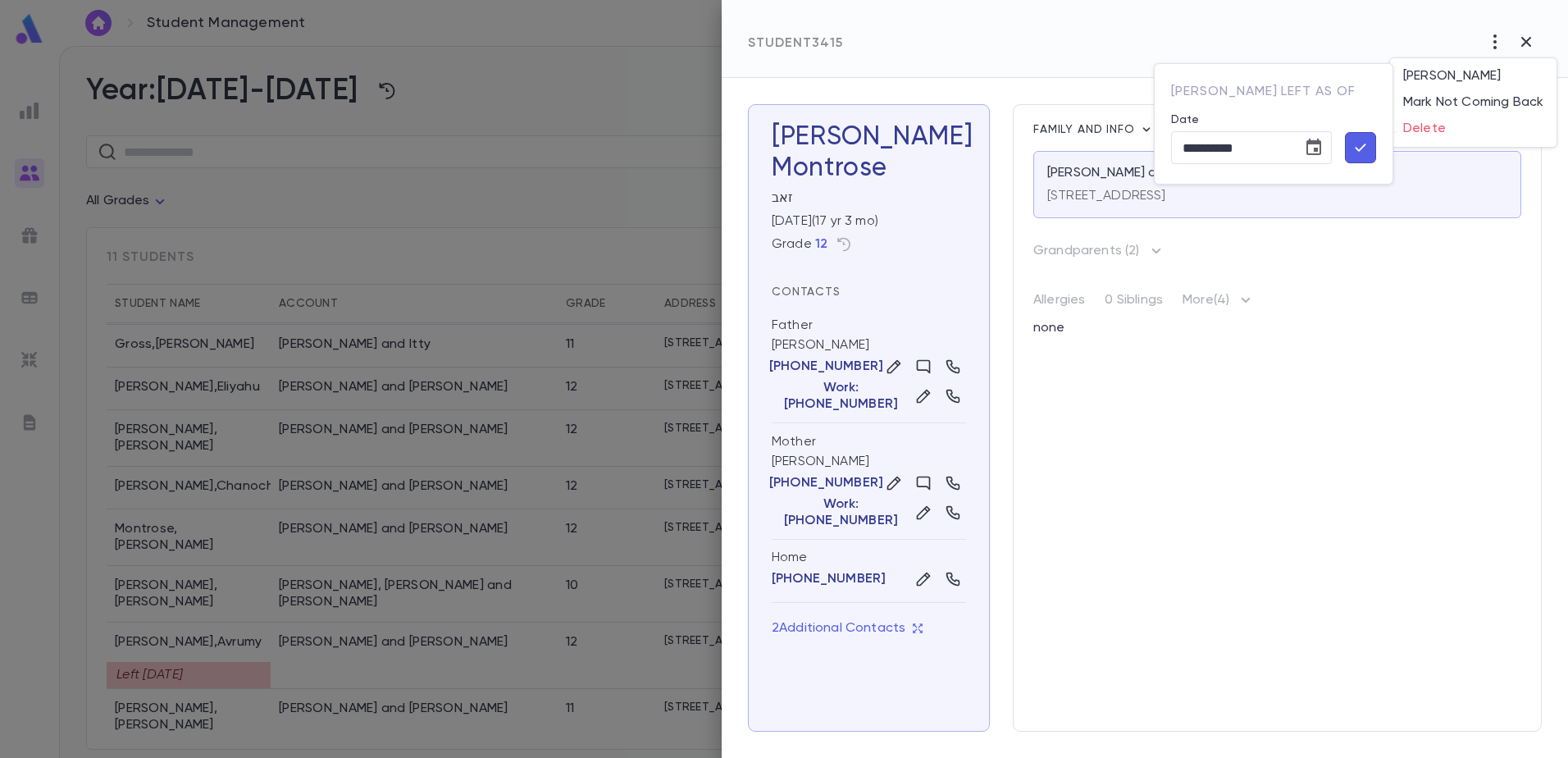
click at [1361, 146] on icon "button" at bounding box center [1360, 148] width 18 height 20
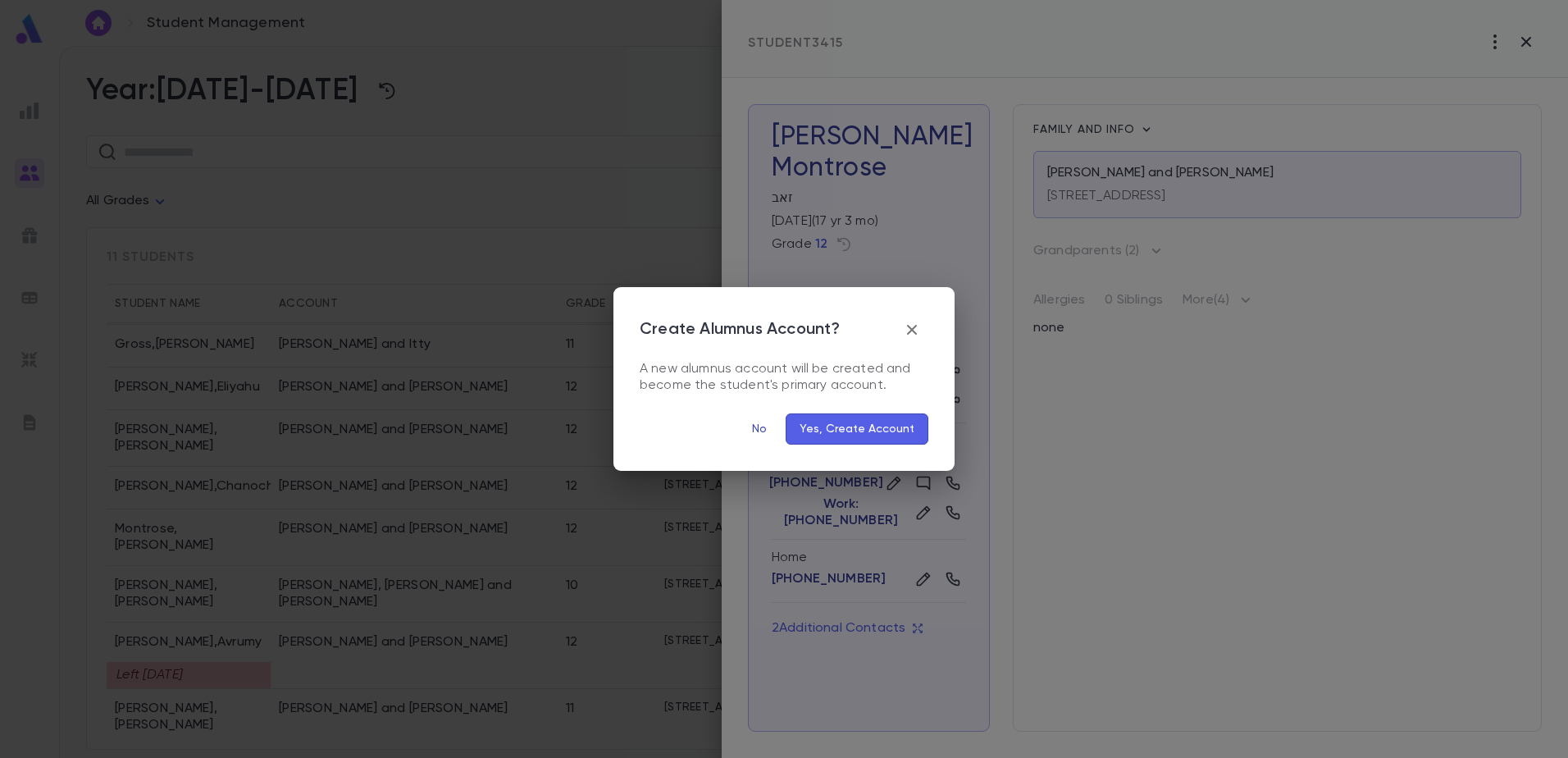
click at [766, 430] on button "No" at bounding box center [758, 429] width 52 height 31
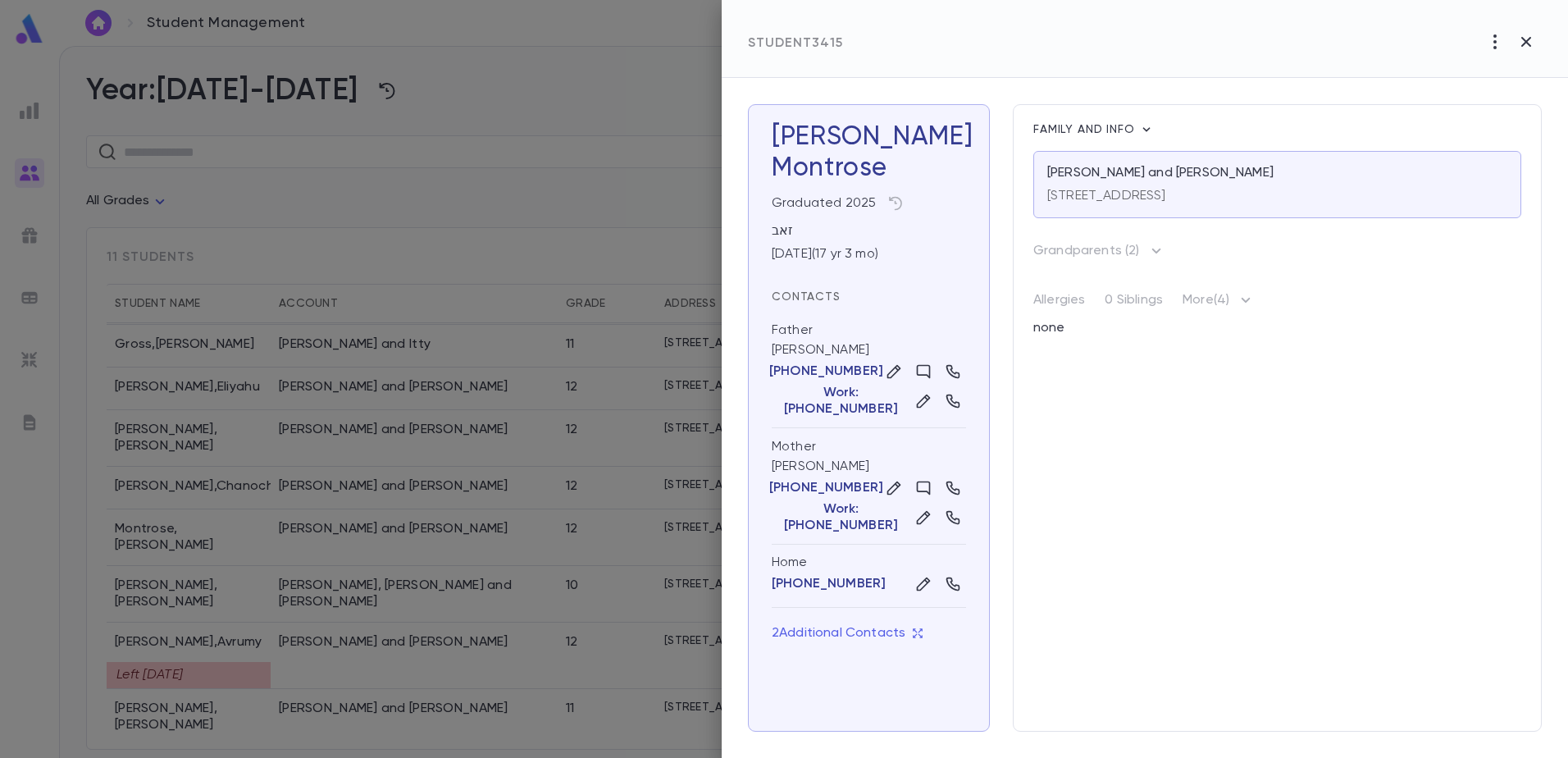
click at [134, 606] on div at bounding box center [784, 379] width 1568 height 758
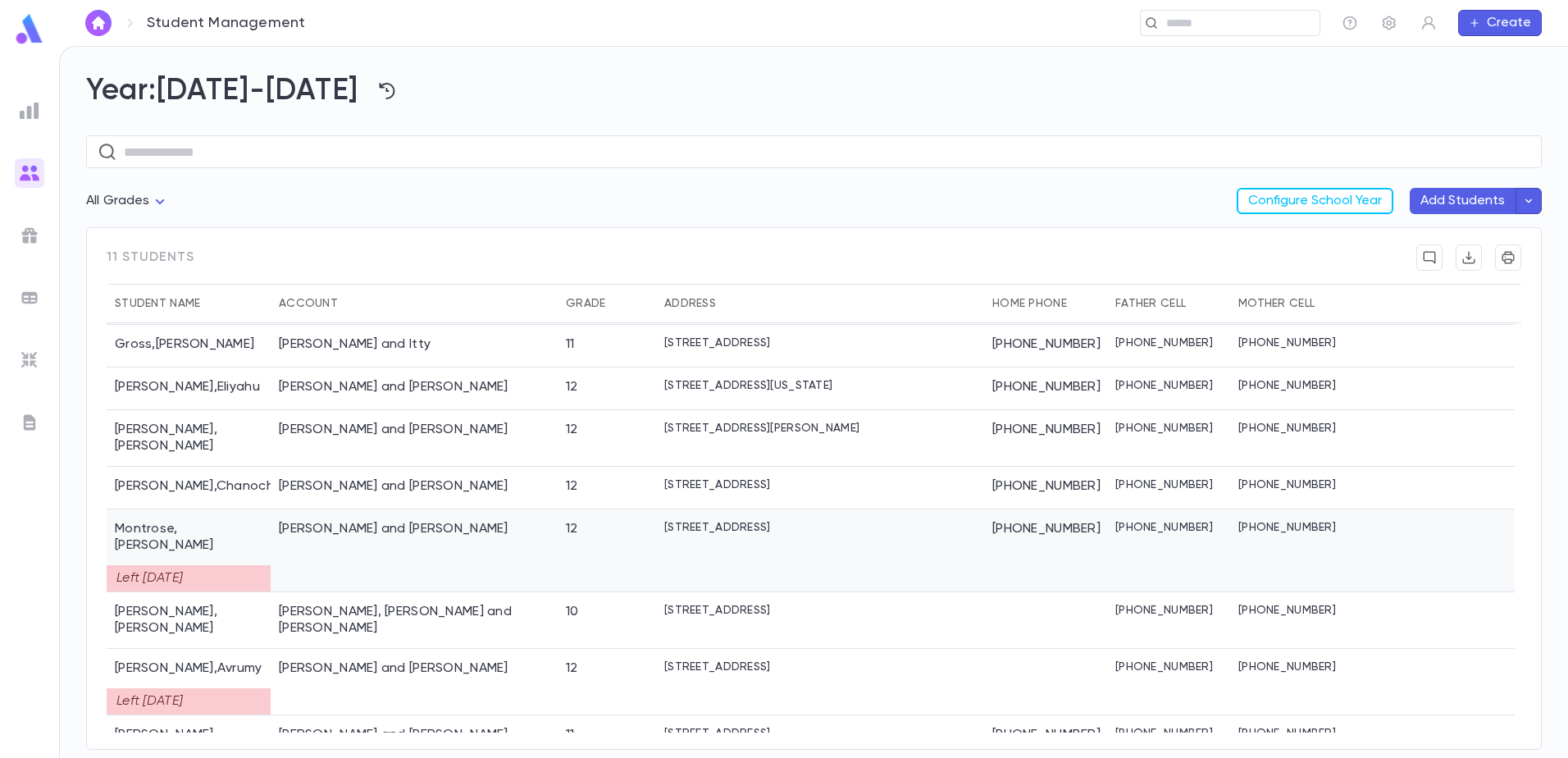
click at [379, 528] on div "[PERSON_NAME] and [PERSON_NAME]" at bounding box center [413, 551] width 287 height 83
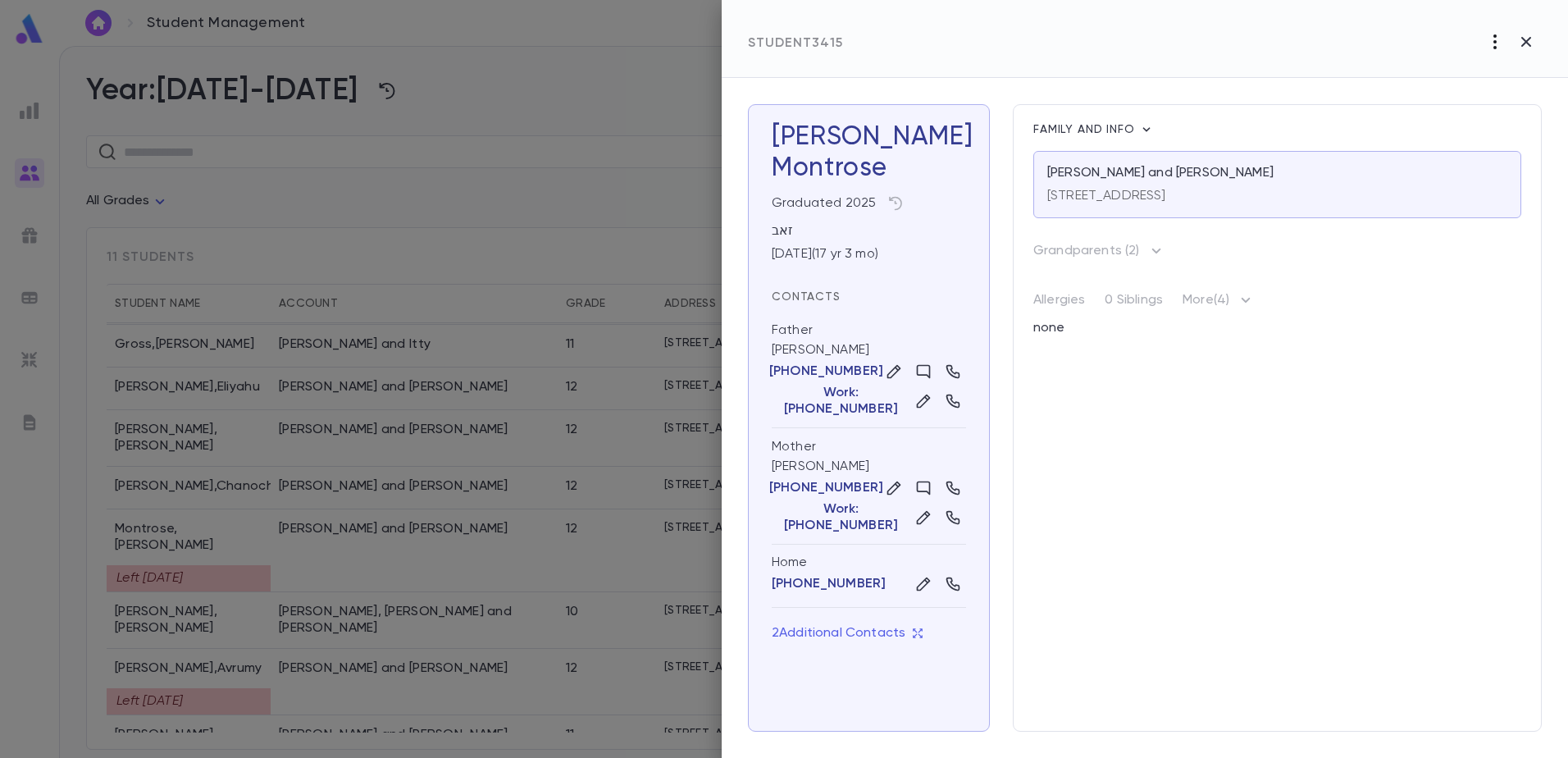
click at [1498, 44] on icon "button" at bounding box center [1494, 42] width 20 height 20
click at [1477, 108] on ul "Re-Register Delete" at bounding box center [1509, 90] width 102 height 62
click at [1071, 98] on div at bounding box center [784, 379] width 1568 height 758
click at [1200, 575] on div "Family and info [PERSON_NAME] and [PERSON_NAME] [STREET_ADDRESS][PERSON_NAME] G…" at bounding box center [1277, 417] width 529 height 627
click at [1523, 39] on icon "button" at bounding box center [1525, 42] width 9 height 9
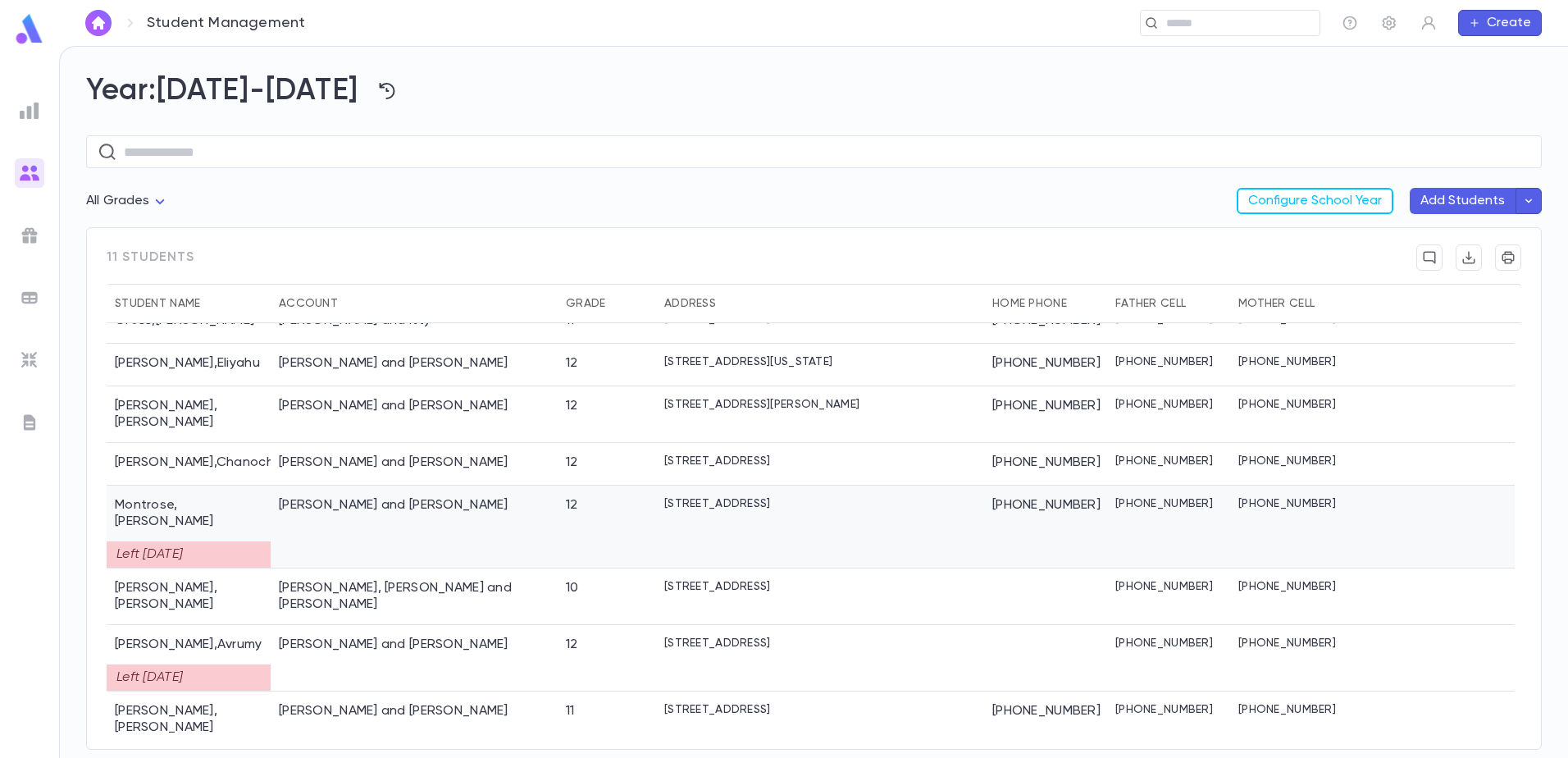
scroll to position [0, 0]
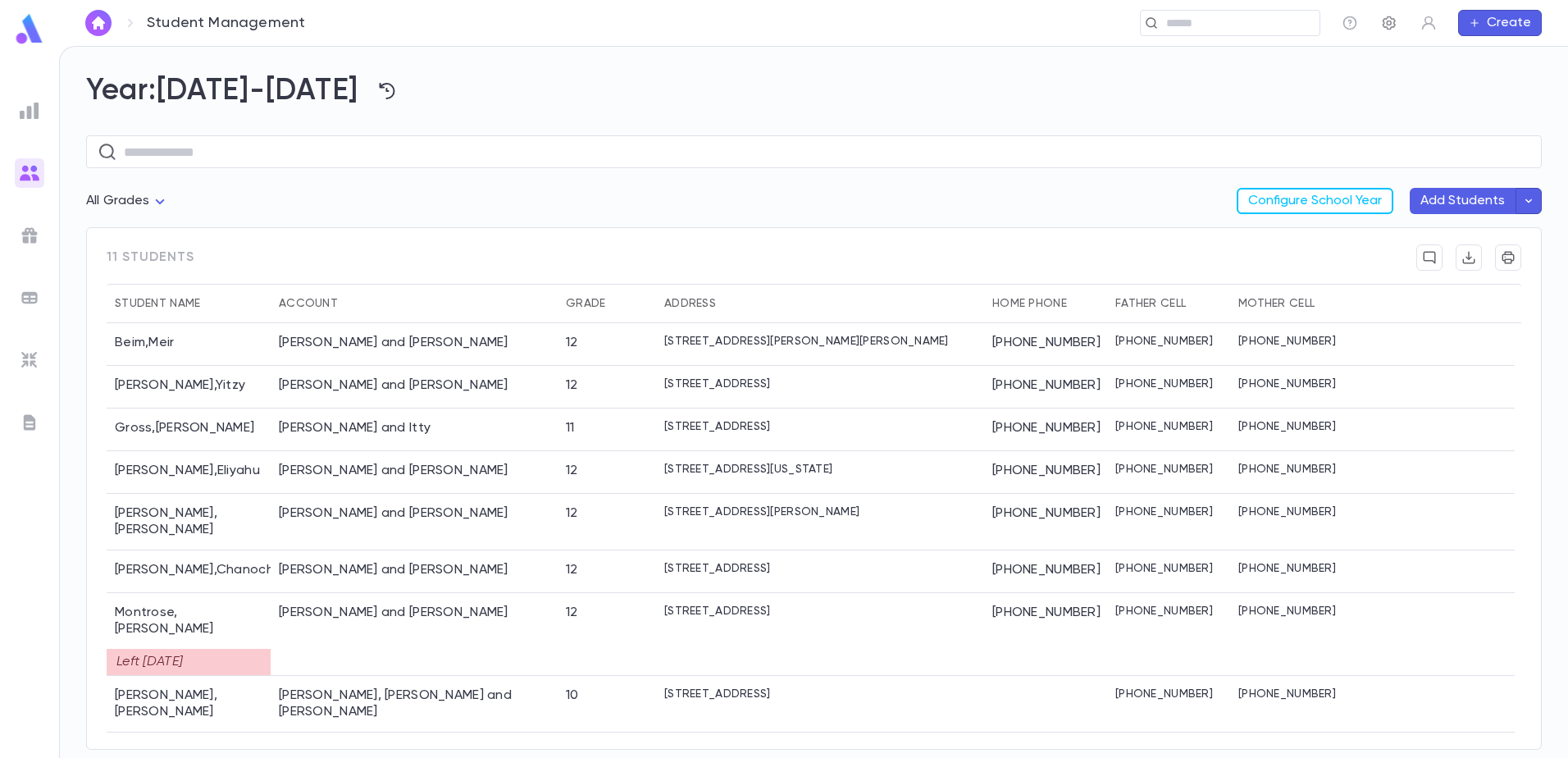
click at [1390, 22] on icon "button" at bounding box center [1389, 23] width 13 height 14
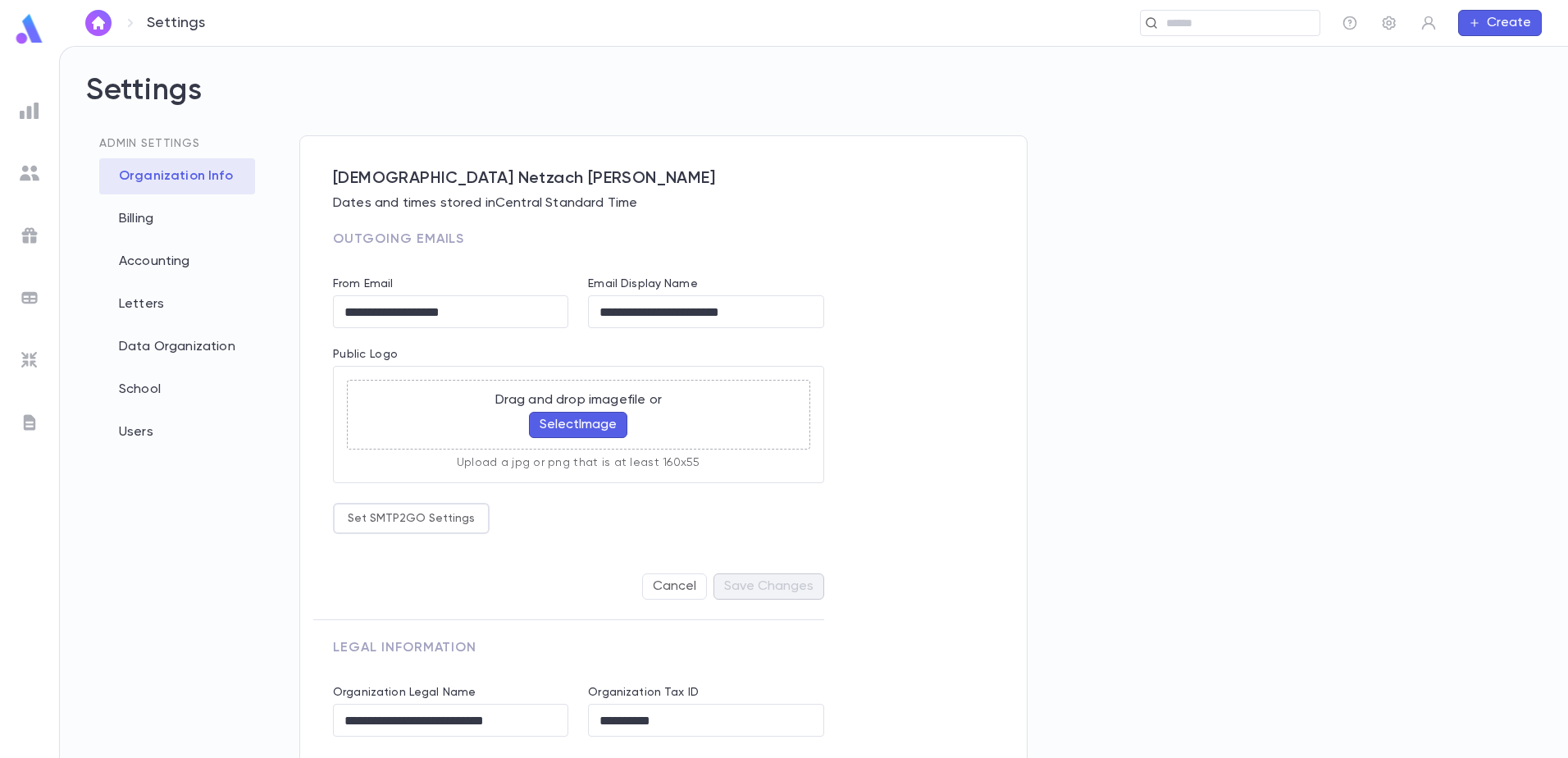
click at [1183, 389] on div "**********" at bounding box center [809, 478] width 1019 height 685
click at [146, 224] on div "Billing" at bounding box center [177, 219] width 156 height 36
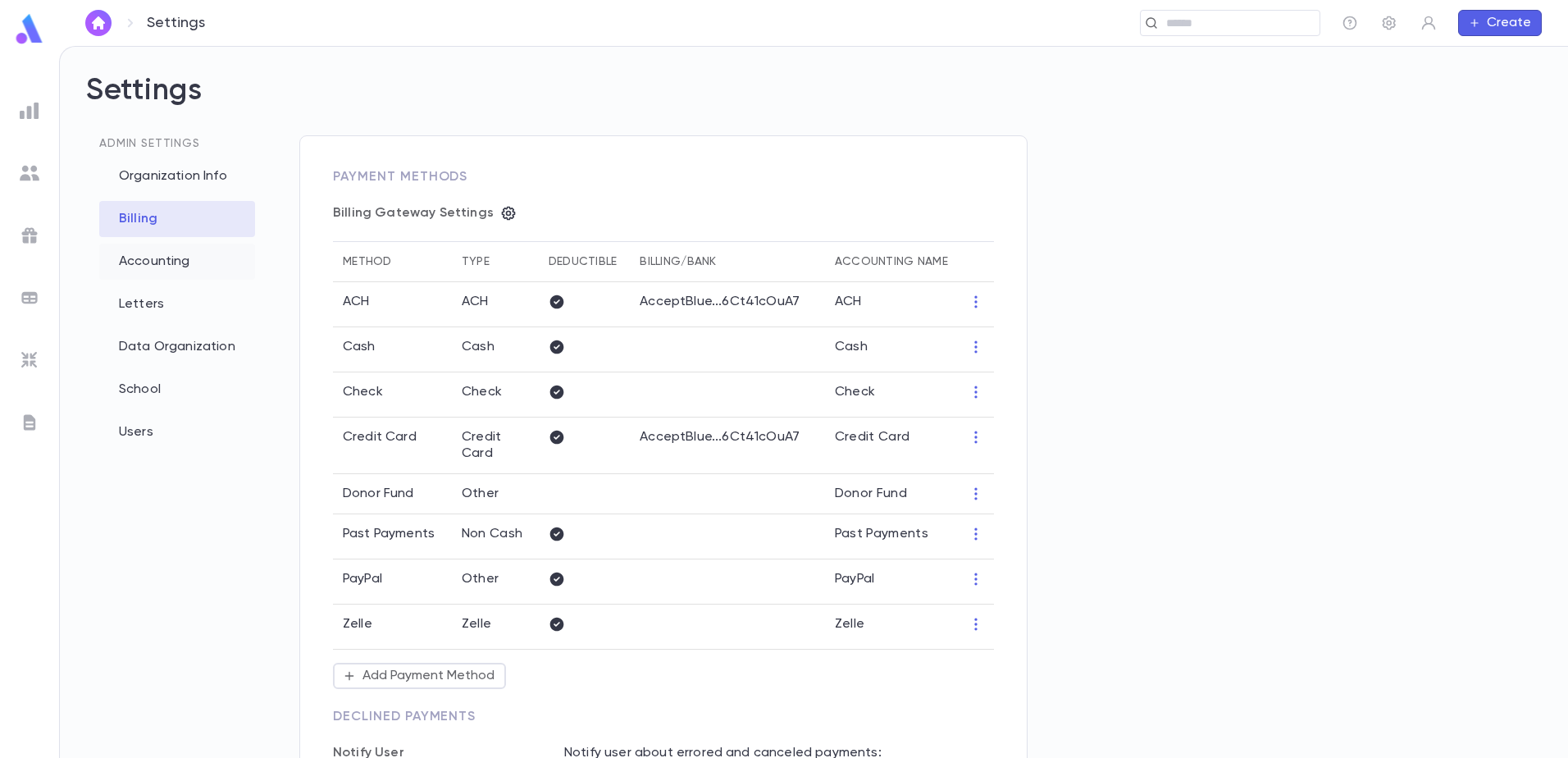
click at [155, 250] on div "Accounting" at bounding box center [177, 262] width 156 height 36
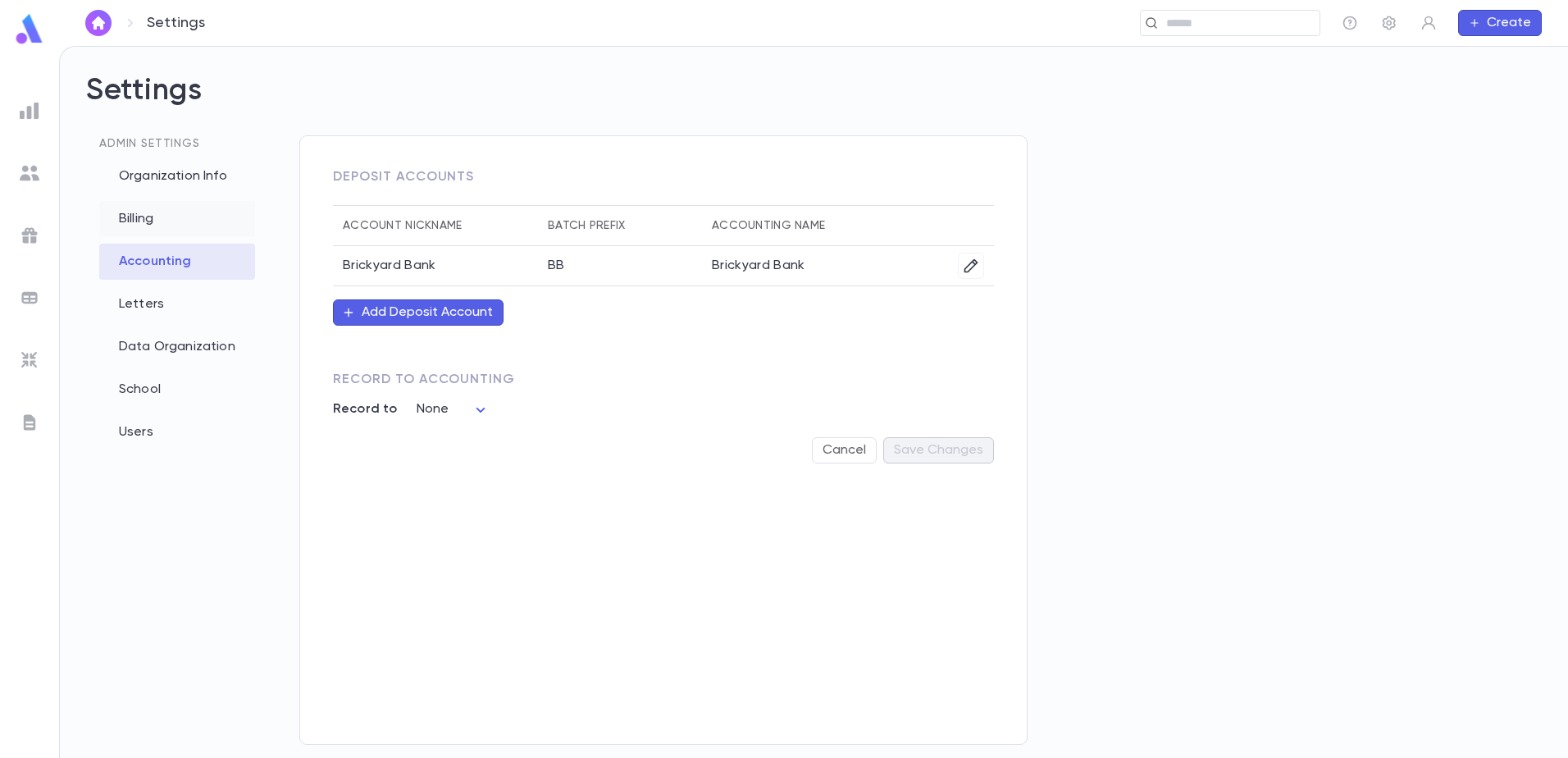
click at [163, 214] on div "Billing" at bounding box center [177, 219] width 156 height 36
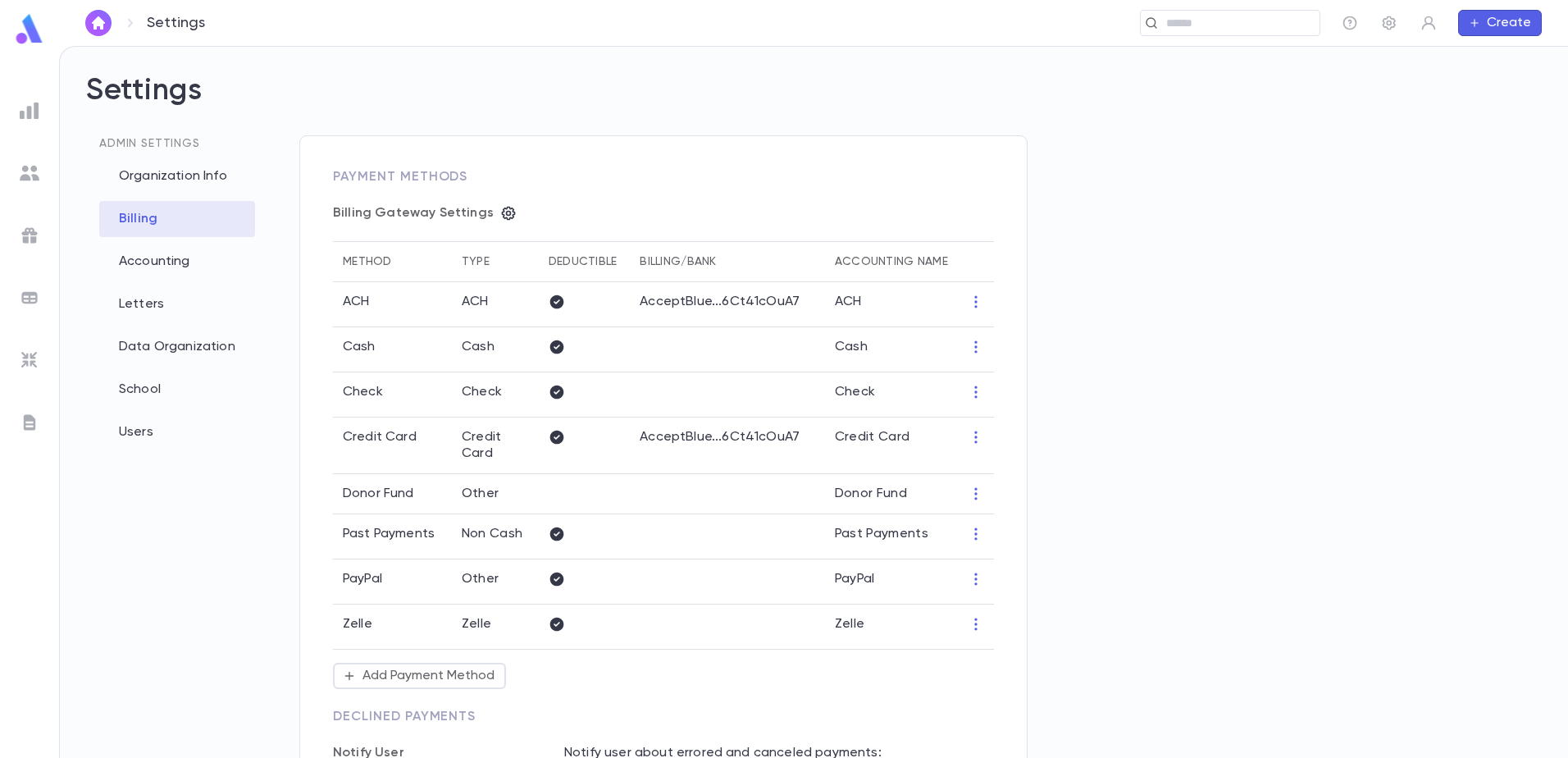
click at [1159, 319] on div "**********" at bounding box center [809, 478] width 1019 height 685
click at [26, 38] on img at bounding box center [29, 29] width 33 height 32
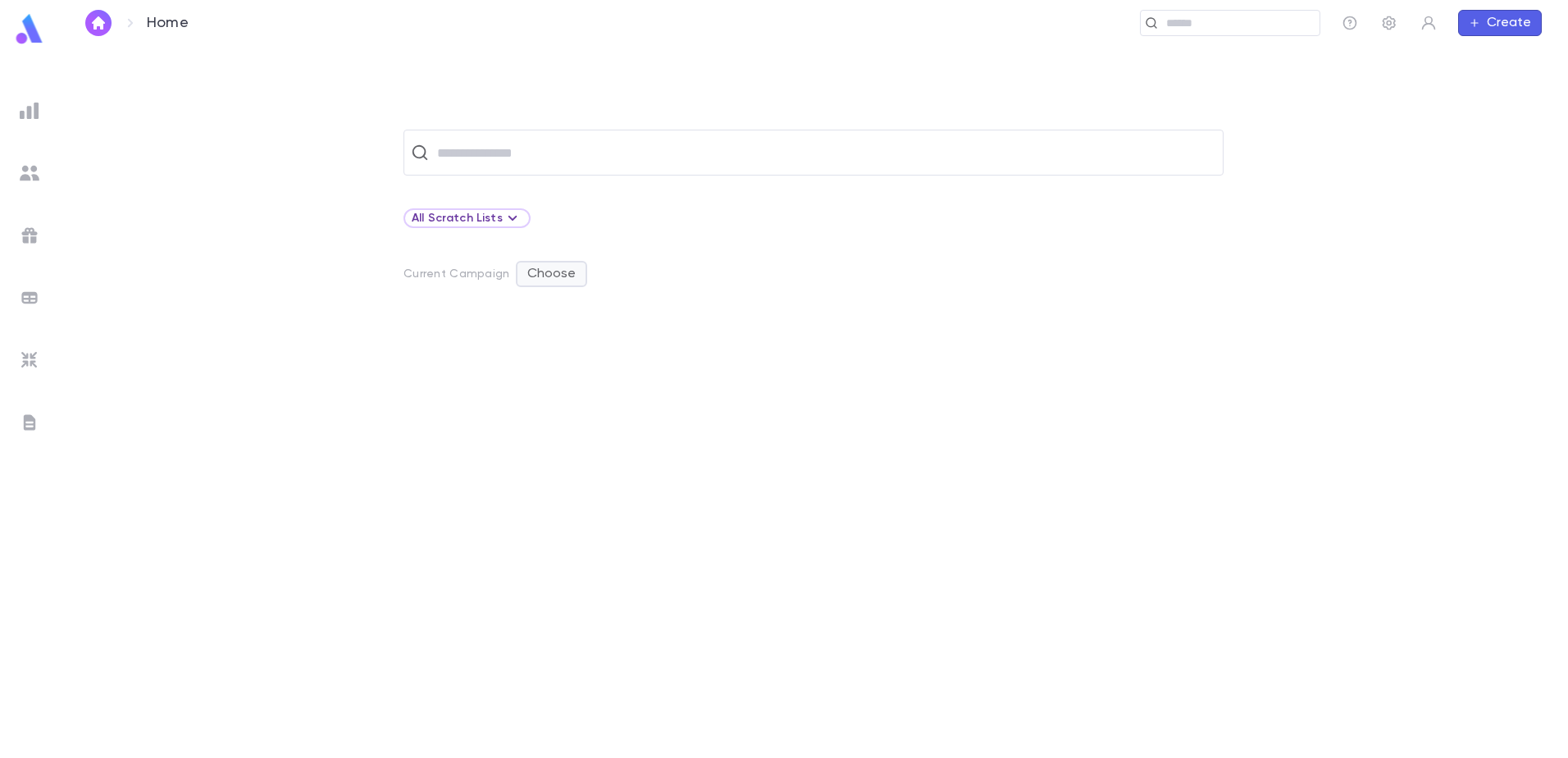
click at [575, 274] on button "Choose" at bounding box center [550, 274] width 71 height 26
click at [545, 302] on li "Show" at bounding box center [550, 307] width 69 height 26
click at [549, 278] on button "Choose" at bounding box center [550, 274] width 71 height 26
click at [544, 305] on li "Hide" at bounding box center [614, 307] width 195 height 26
click at [30, 171] on img at bounding box center [29, 173] width 20 height 20
